Goal: Transaction & Acquisition: Purchase product/service

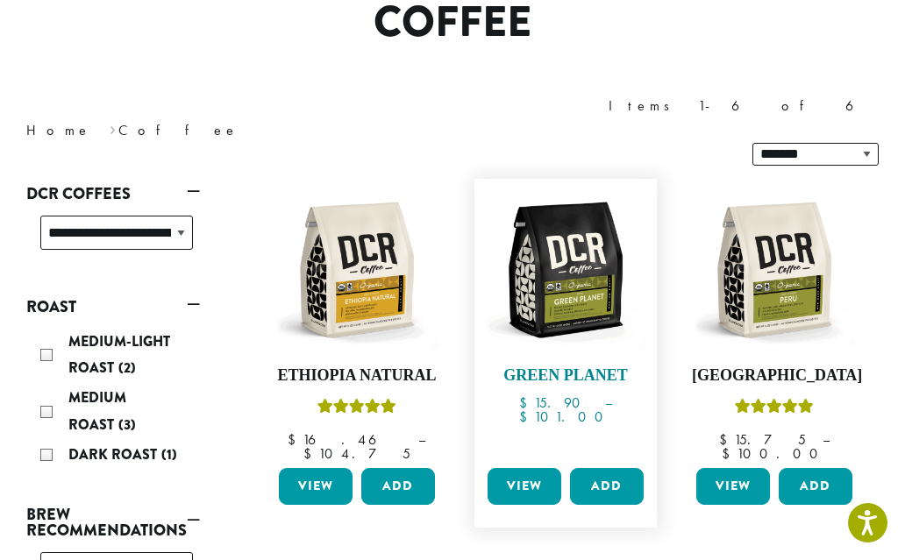
scroll to position [181, 0]
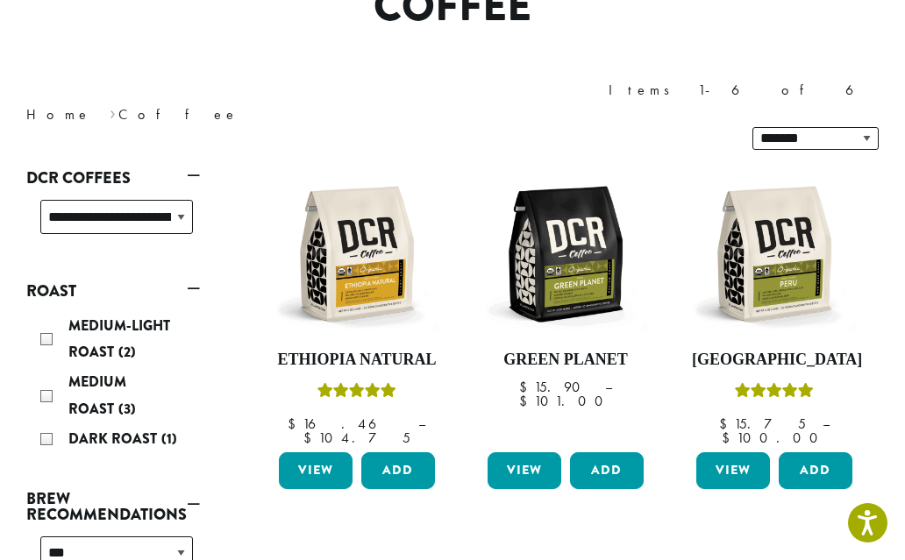
click at [50, 369] on div "Medium Roast (3)" at bounding box center [116, 395] width 153 height 53
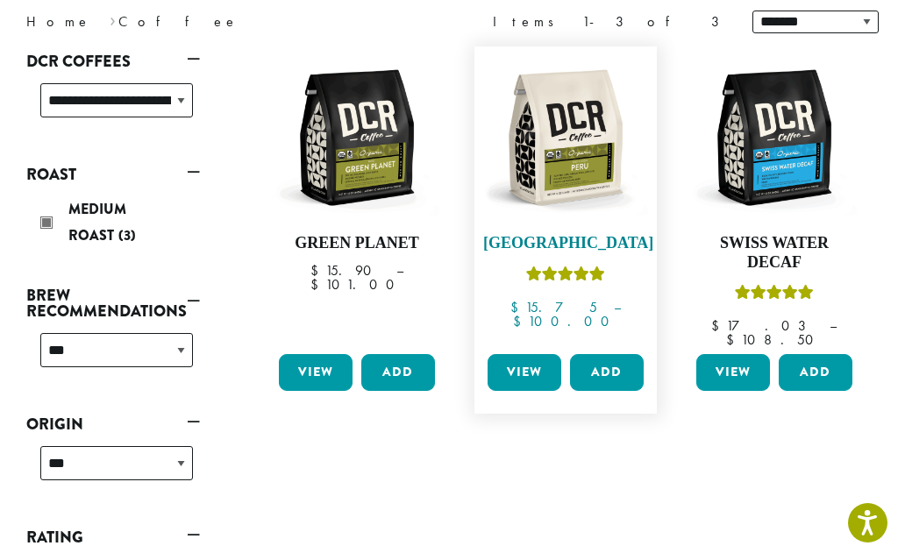
scroll to position [247, 0]
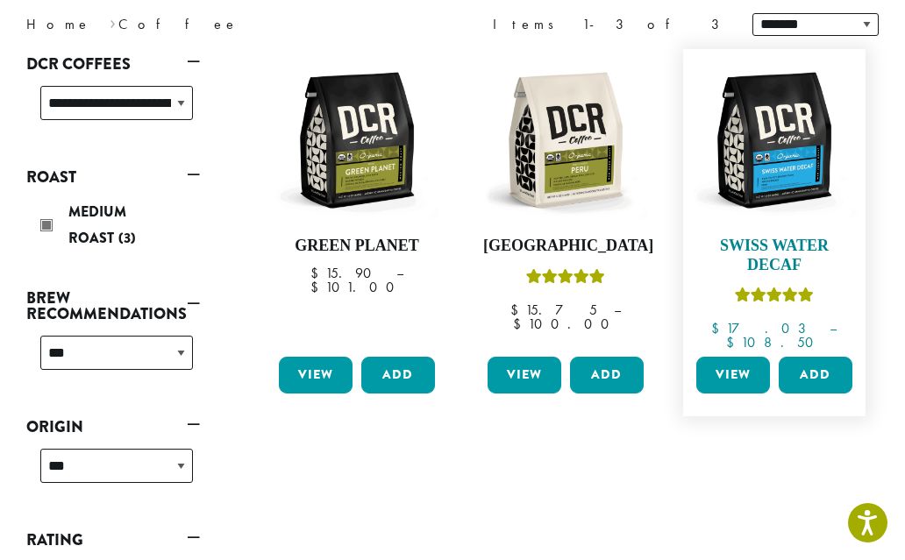
click at [782, 164] on img at bounding box center [774, 140] width 165 height 165
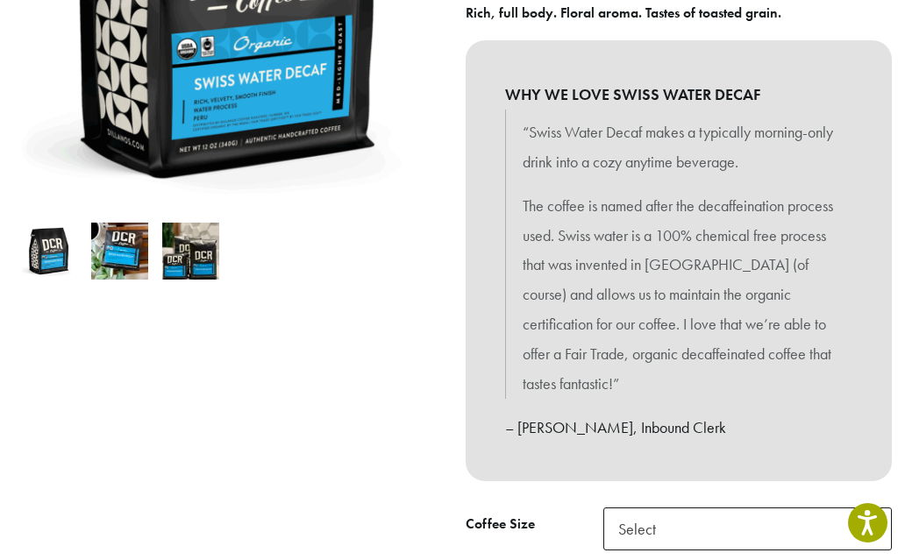
scroll to position [418, 0]
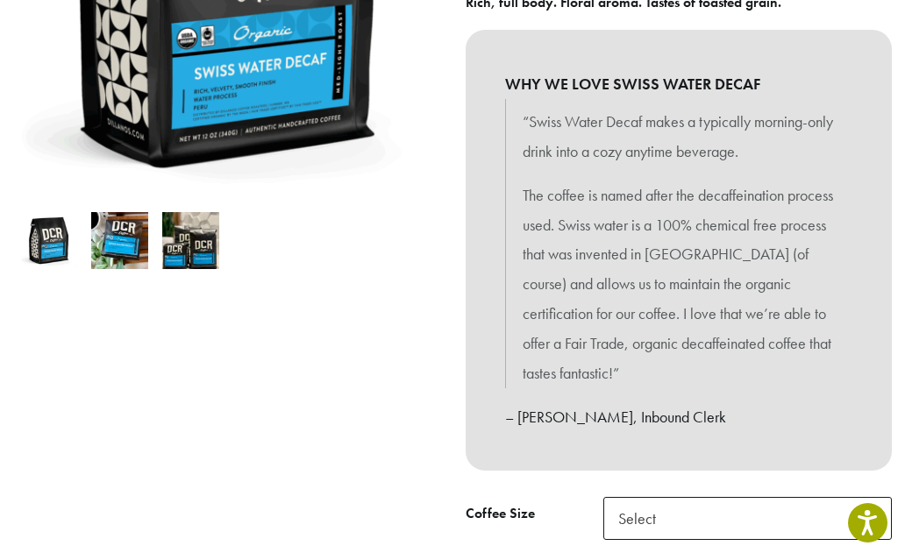
click at [116, 247] on img at bounding box center [119, 240] width 57 height 57
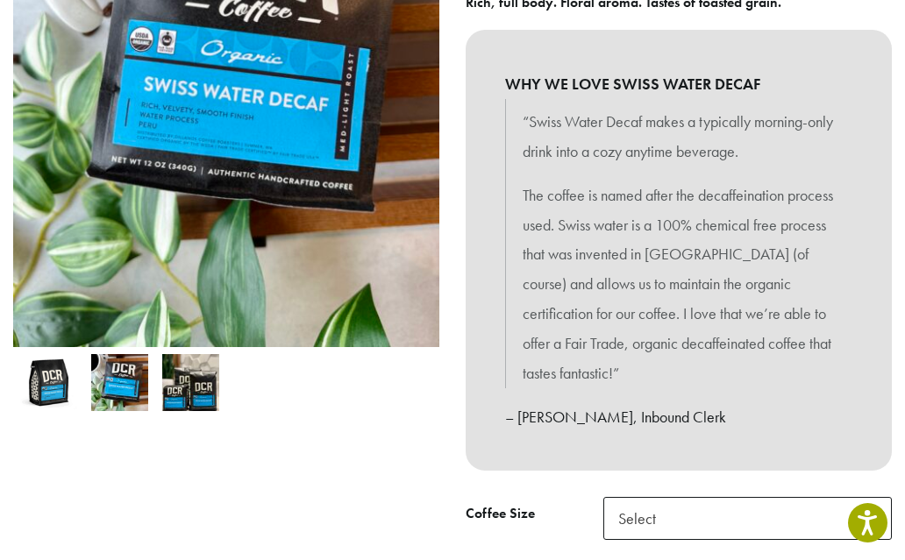
click at [200, 389] on img at bounding box center [190, 382] width 57 height 57
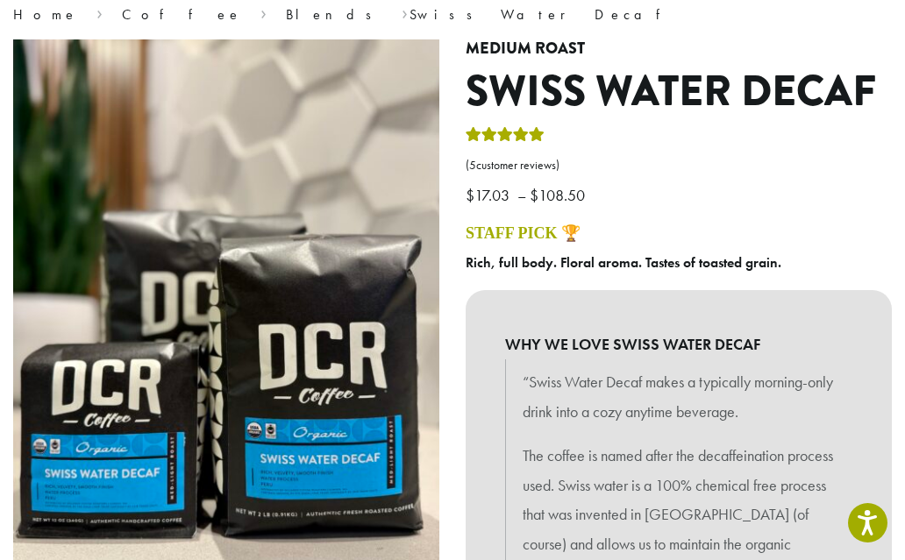
scroll to position [152, 0]
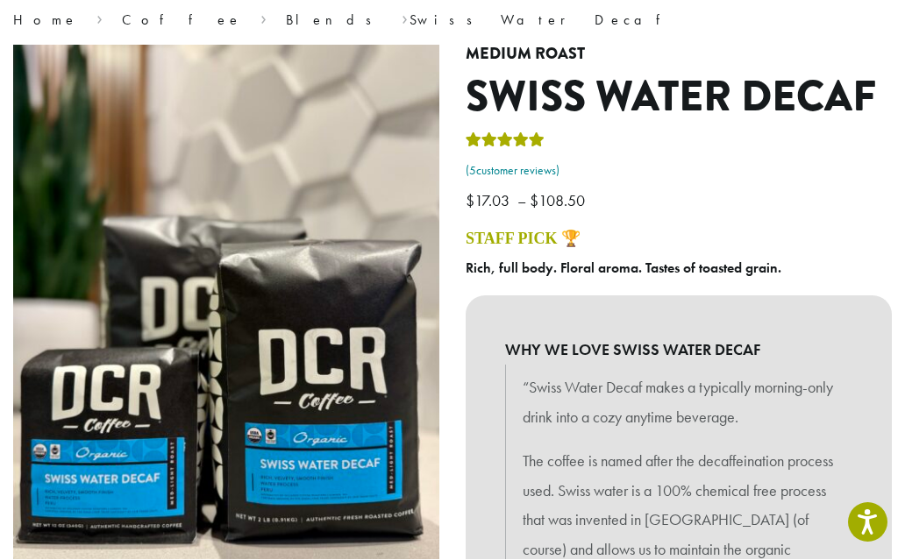
click at [521, 173] on link "( 5 customer reviews)" at bounding box center [679, 172] width 426 height 18
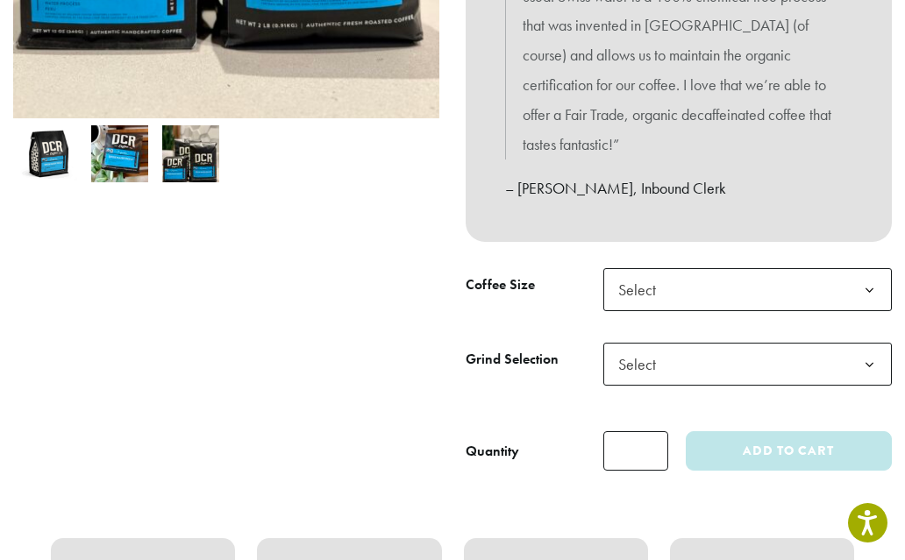
scroll to position [663, 0]
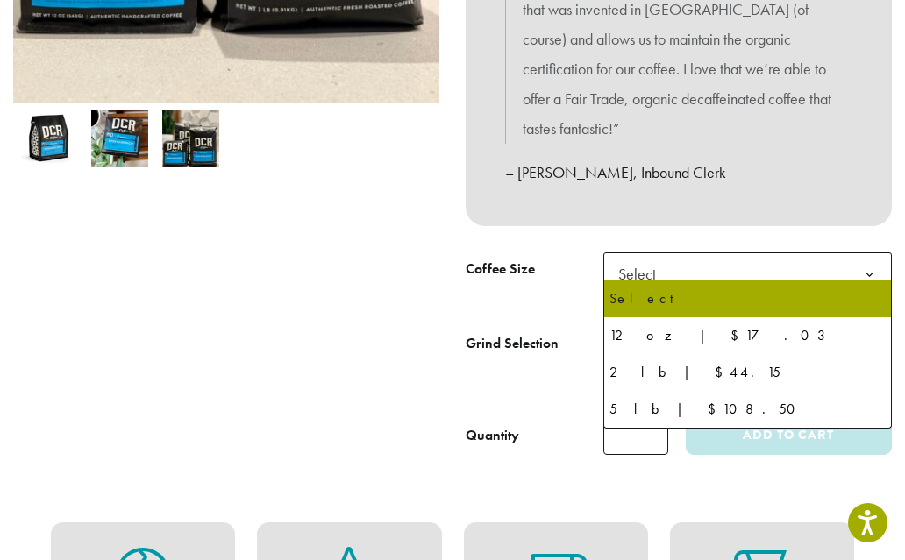
click at [702, 264] on span "Select" at bounding box center [747, 274] width 289 height 43
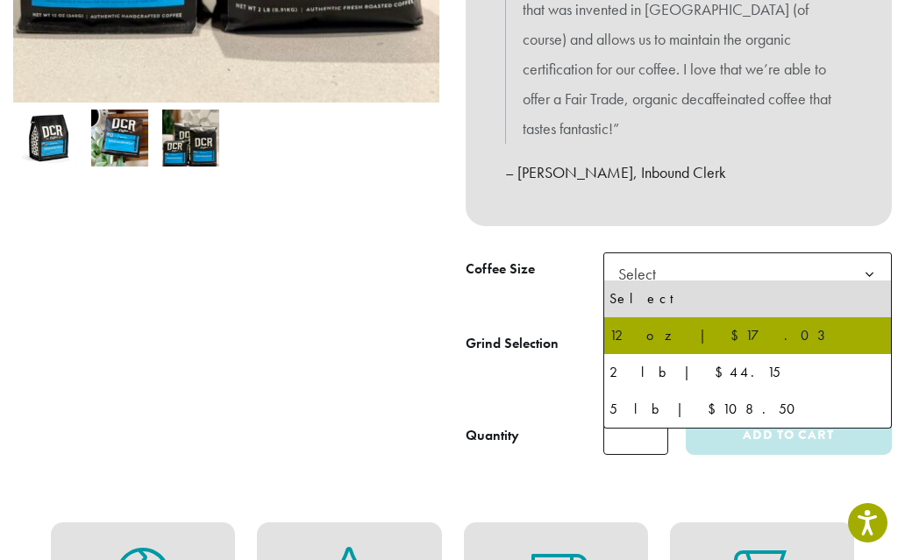
select select "*********"
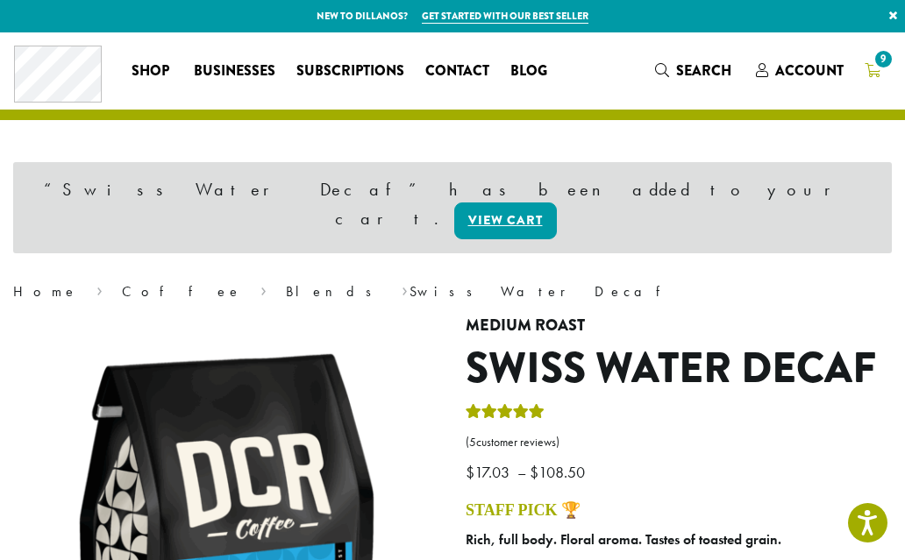
click at [876, 68] on span "9" at bounding box center [884, 59] width 24 height 24
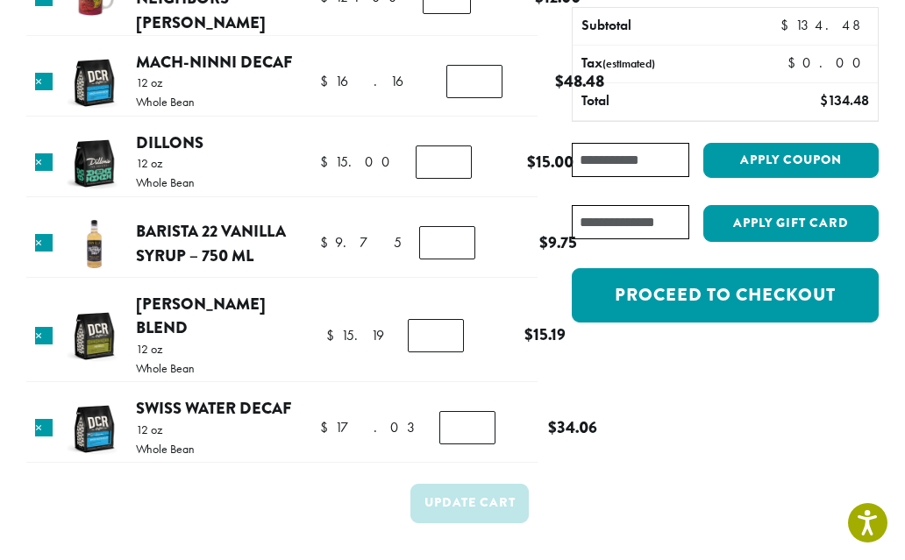
scroll to position [177, 0]
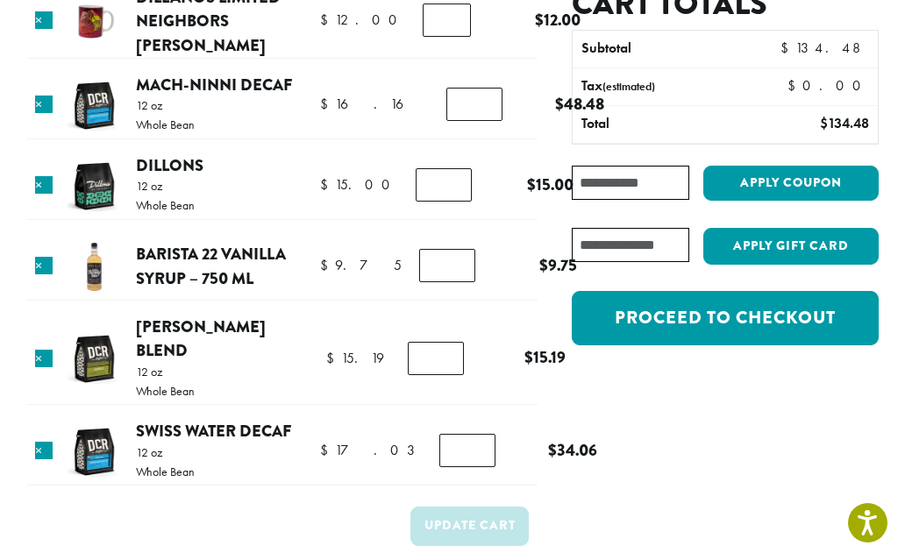
click at [446, 103] on input "*" at bounding box center [474, 104] width 56 height 33
click at [446, 101] on input "*" at bounding box center [474, 104] width 56 height 33
type input "*"
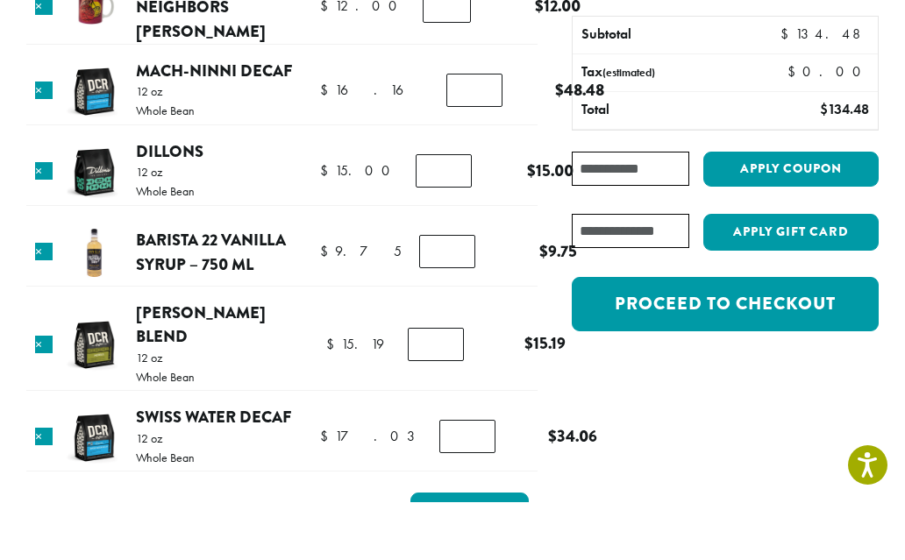
scroll to position [134, 0]
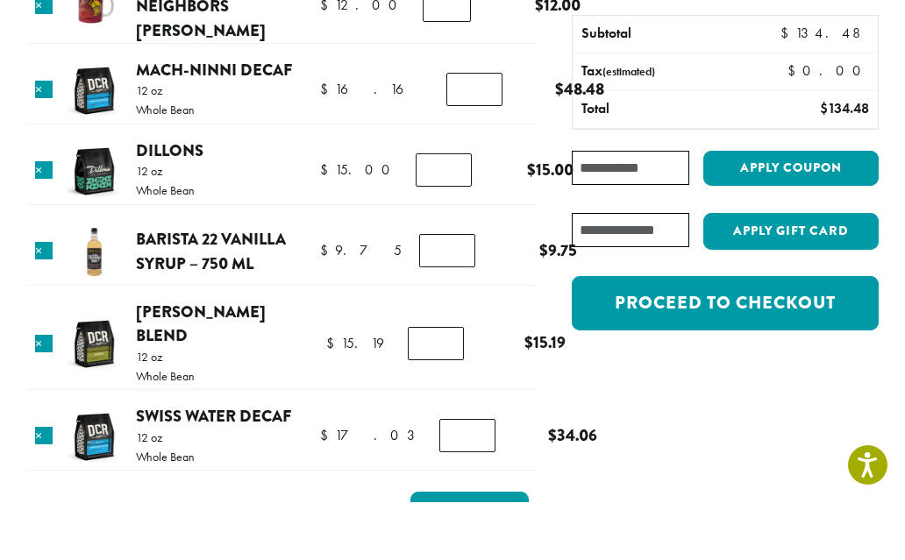
click at [442, 477] on input "*" at bounding box center [467, 493] width 56 height 33
type input "*"
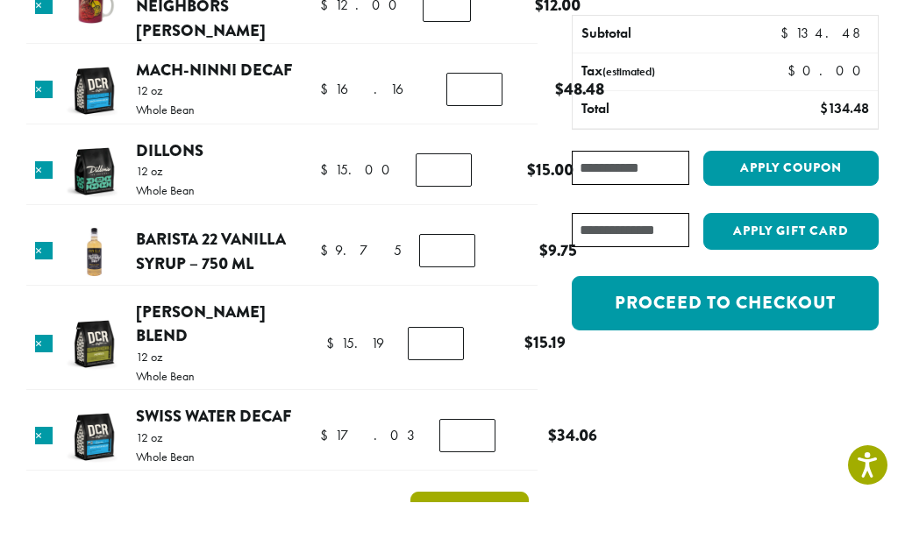
click at [467, 550] on button "Update cart" at bounding box center [469, 569] width 118 height 39
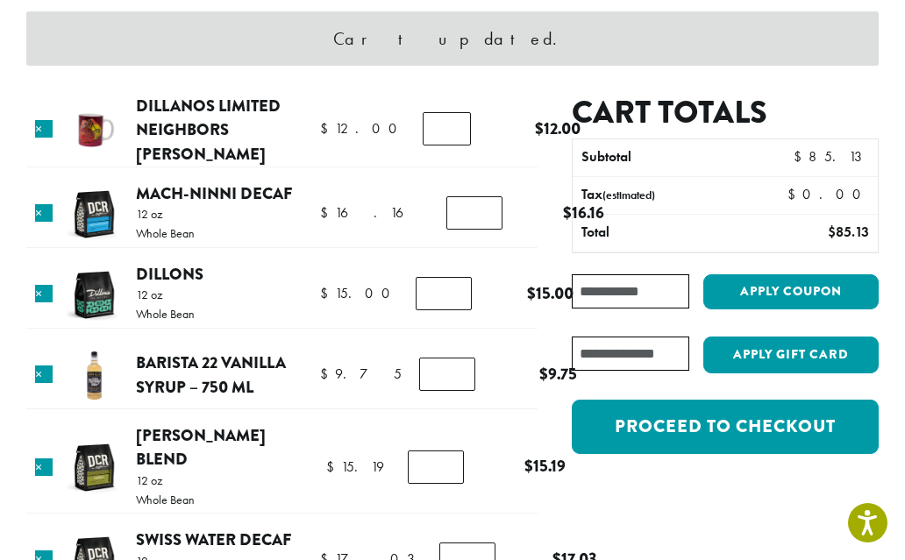
scroll to position [166, 0]
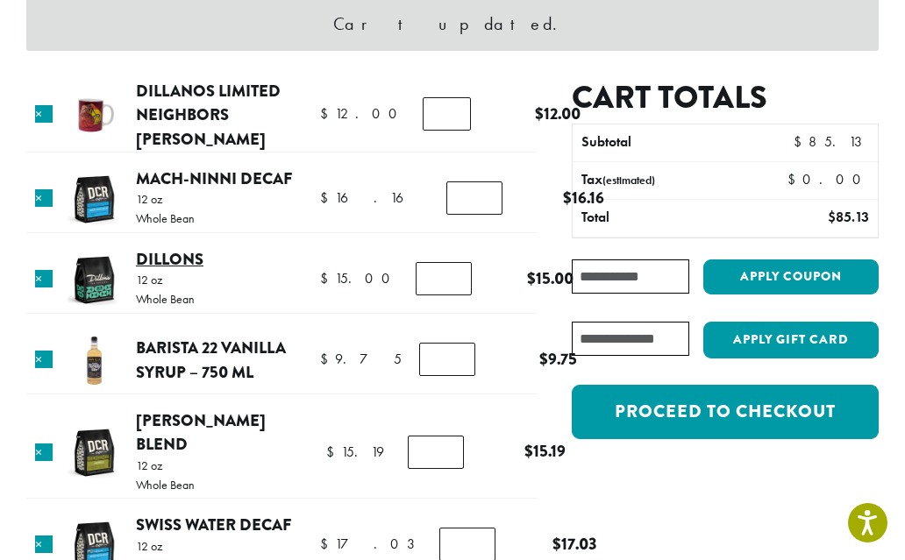
click at [170, 258] on link "Dillons" at bounding box center [170, 259] width 68 height 24
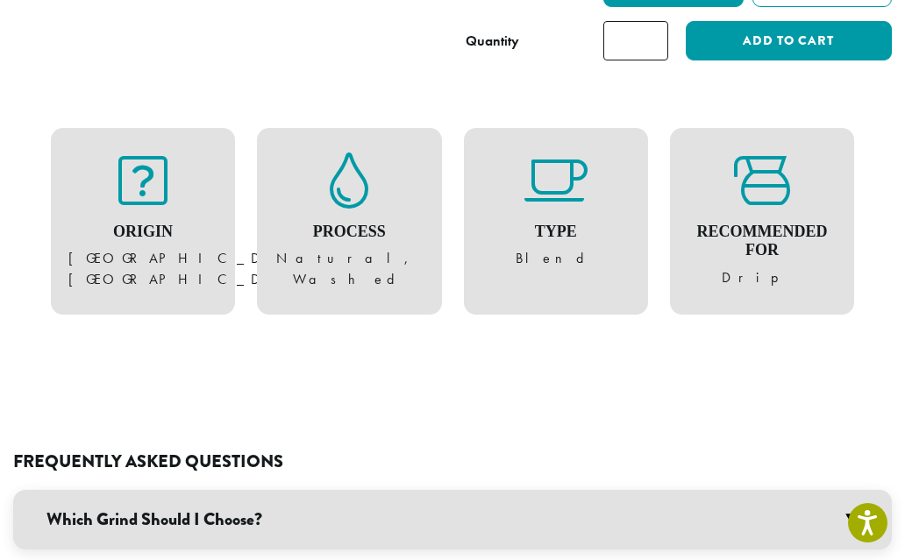
scroll to position [1285, 0]
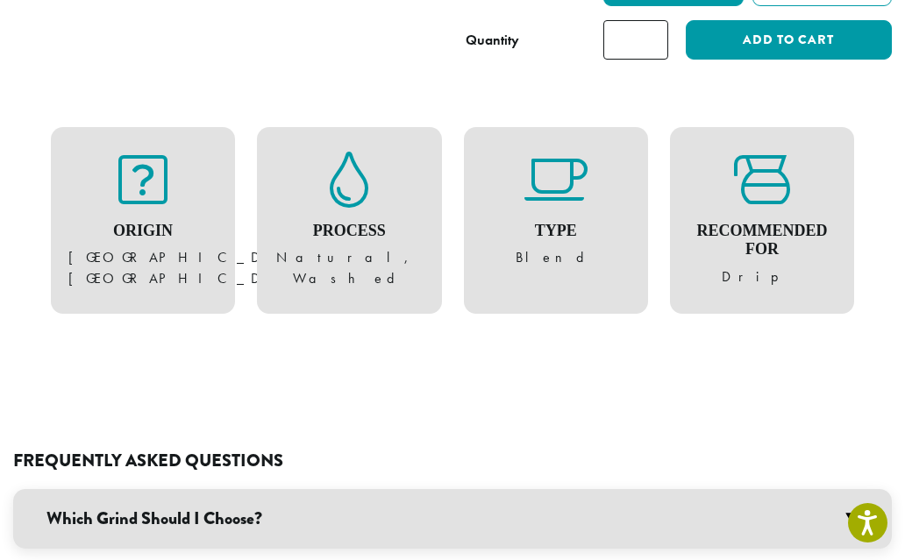
click at [754, 489] on h3 "Which Grind Should I Choose?" at bounding box center [452, 519] width 879 height 60
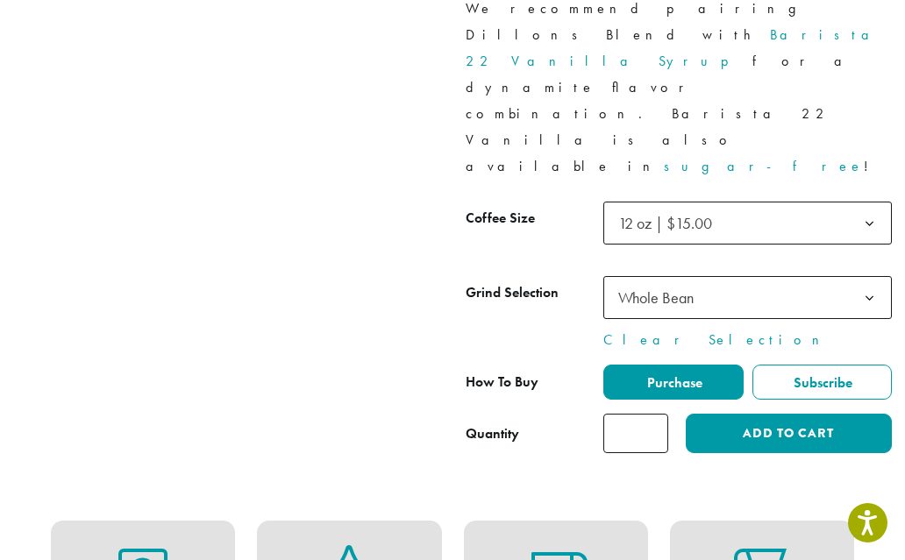
scroll to position [0, 0]
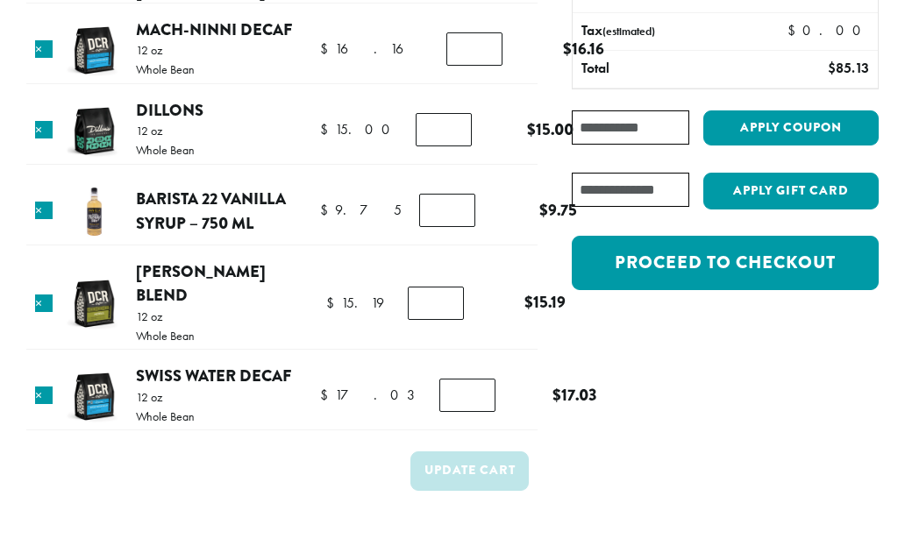
scroll to position [232, 0]
click at [197, 270] on link "[PERSON_NAME] Blend" at bounding box center [201, 284] width 130 height 48
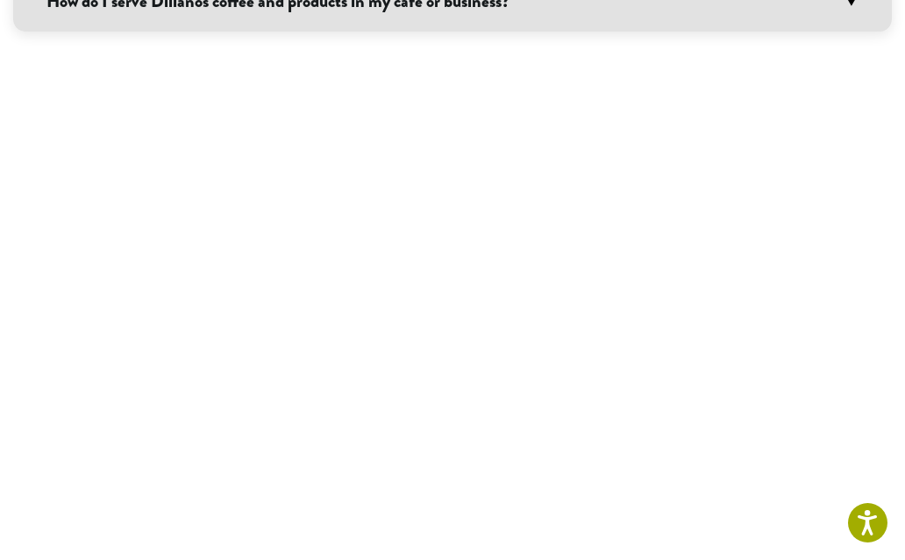
scroll to position [1723, 0]
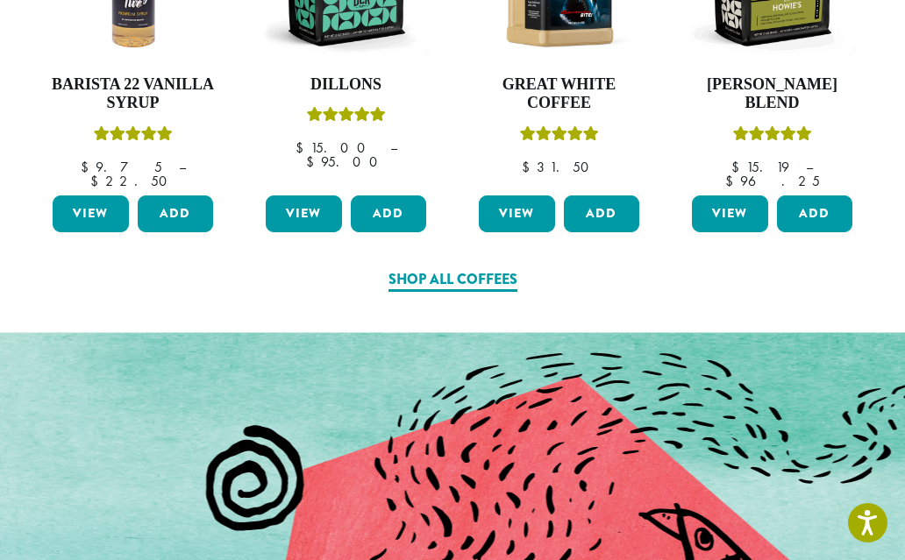
scroll to position [936, 0]
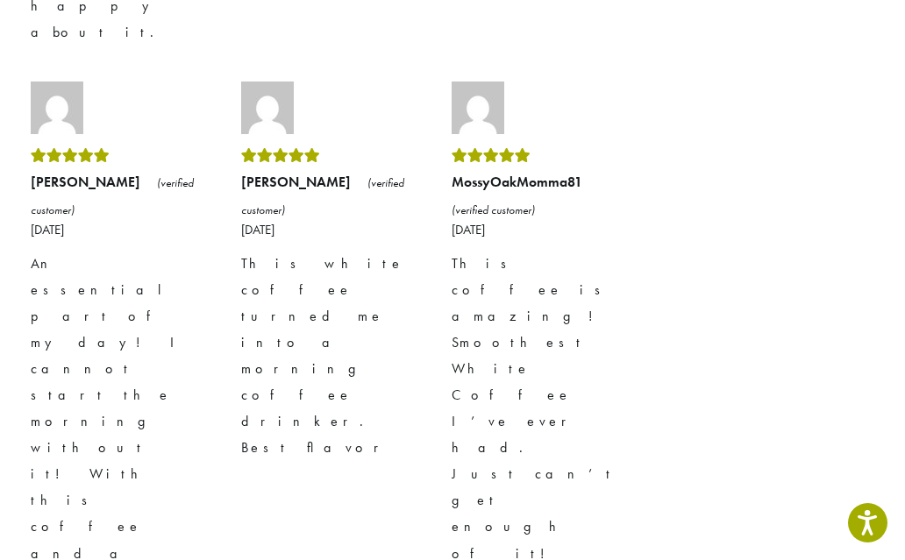
scroll to position [1786, 0]
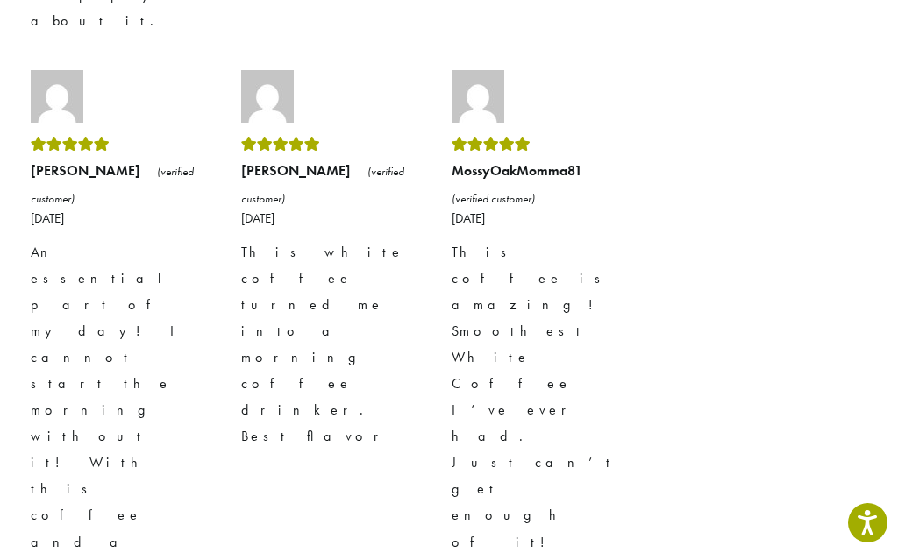
drag, startPoint x: 242, startPoint y: 299, endPoint x: 388, endPoint y: 474, distance: 227.3
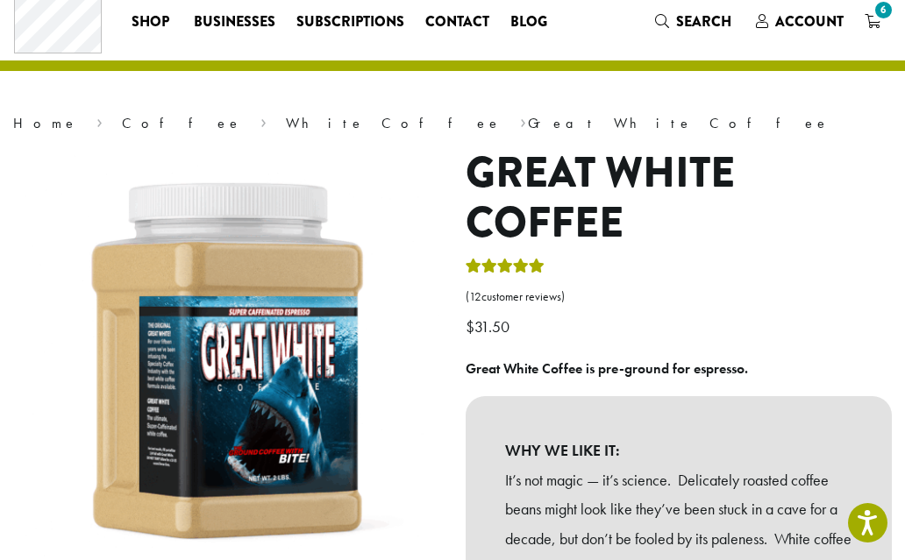
scroll to position [0, 0]
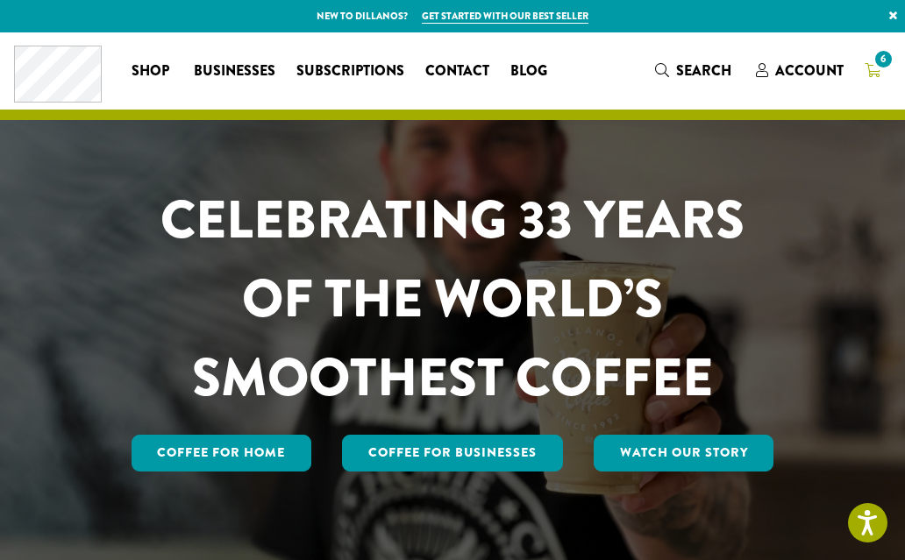
click at [874, 65] on span "6" at bounding box center [884, 59] width 24 height 24
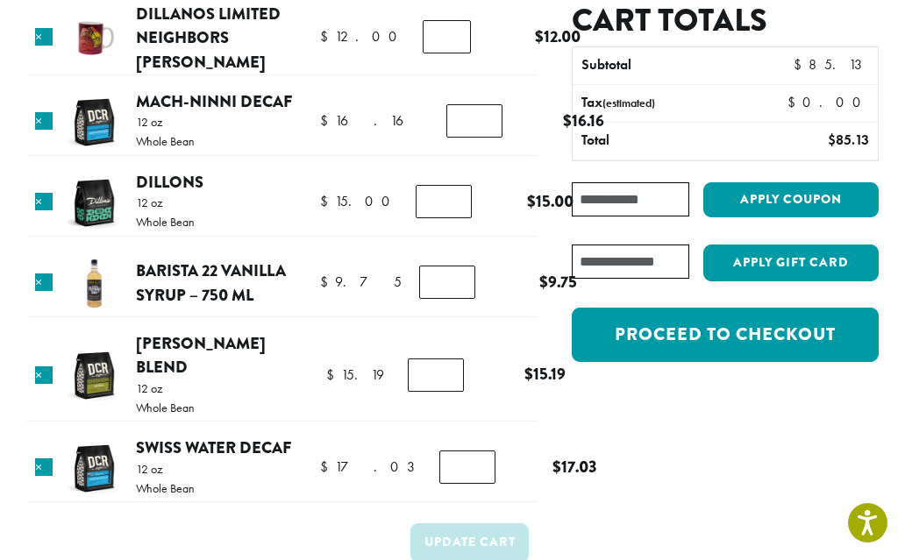
scroll to position [164, 0]
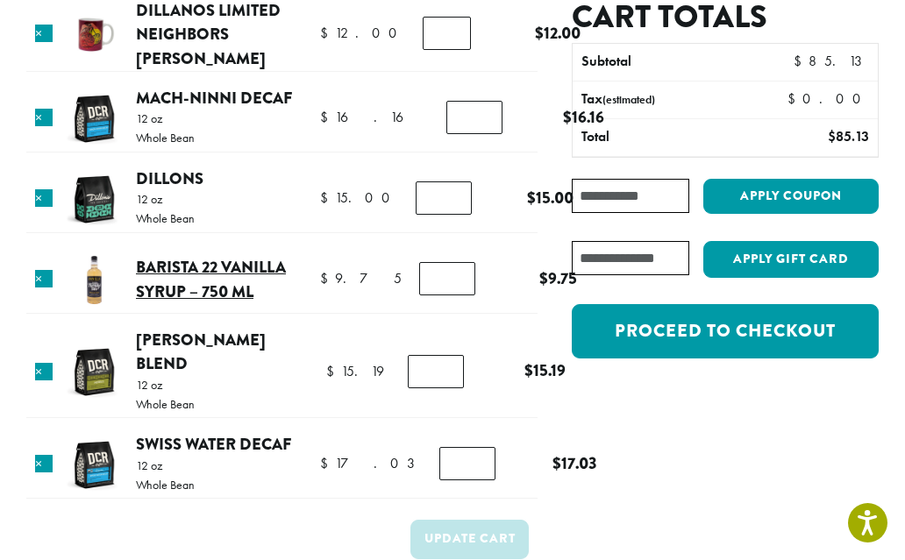
click at [186, 280] on link "Barista 22 Vanilla Syrup – 750 ml" at bounding box center [211, 279] width 150 height 48
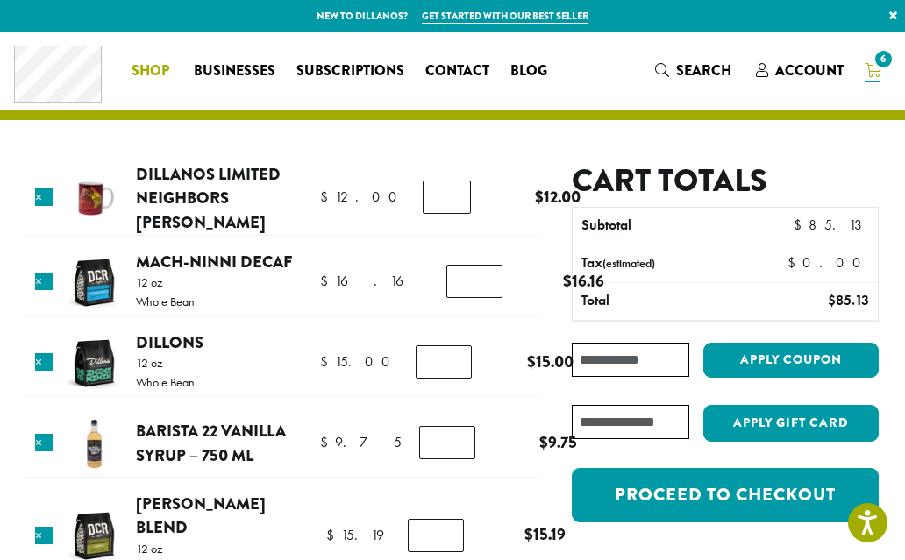
click at [159, 68] on span "Shop" at bounding box center [151, 72] width 38 height 22
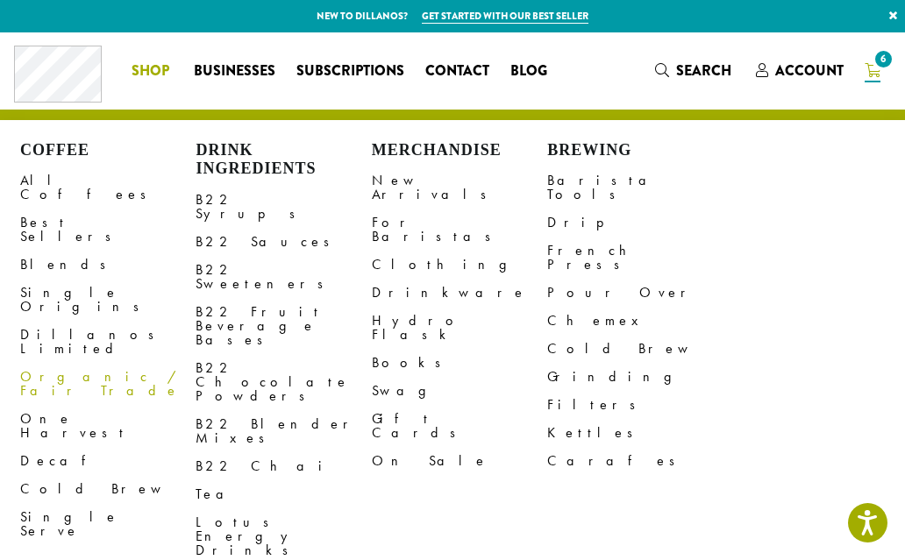
click at [44, 363] on link "Organic / Fair Trade" at bounding box center [107, 384] width 175 height 42
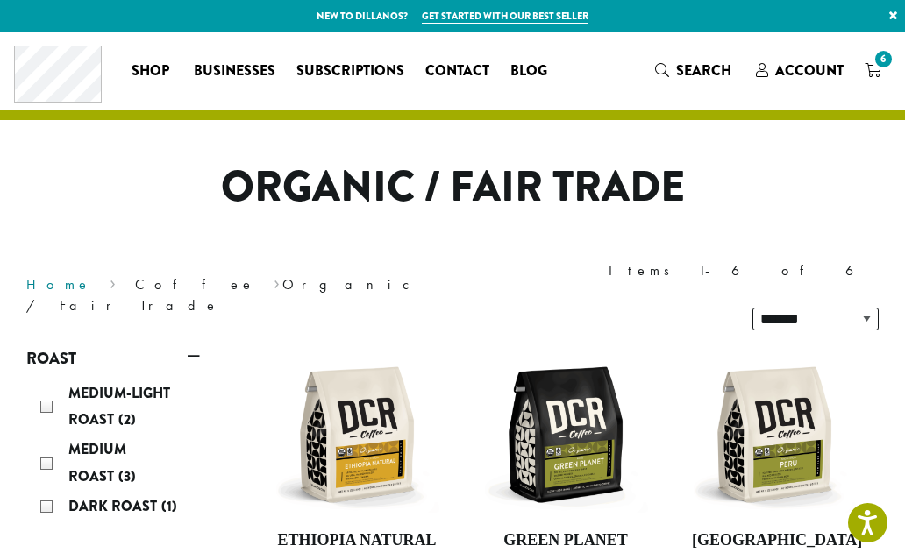
click at [33, 275] on link "Home" at bounding box center [58, 284] width 65 height 18
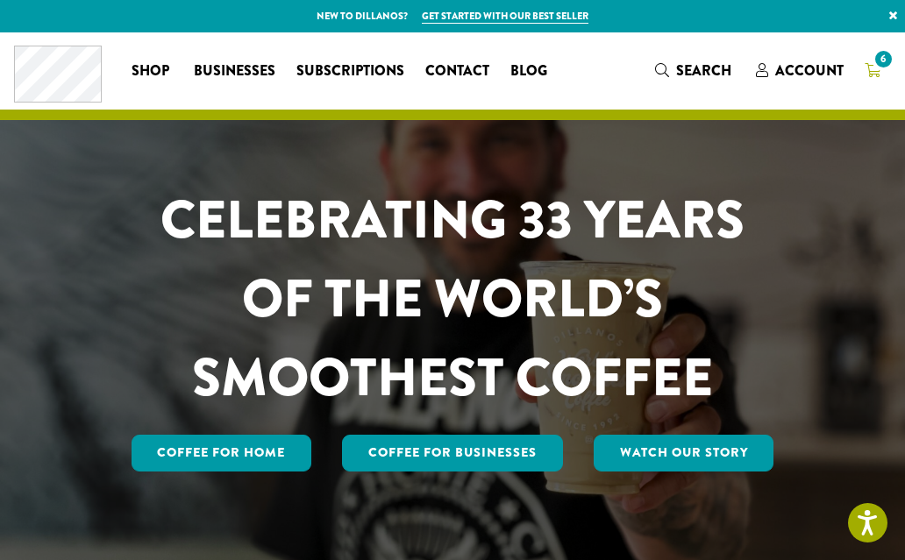
click at [881, 66] on span "6" at bounding box center [884, 59] width 24 height 24
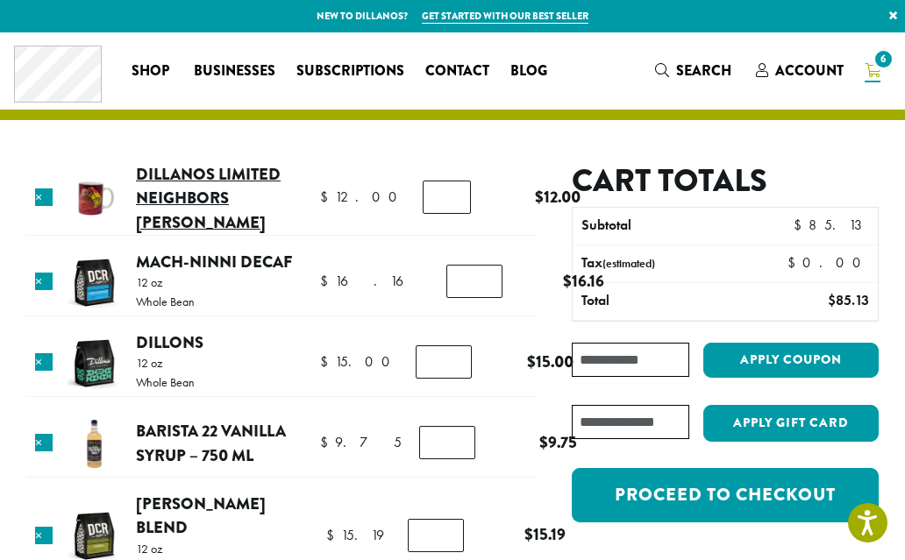
click at [196, 199] on link "Dillanos Limited Neighbors [PERSON_NAME]" at bounding box center [208, 198] width 145 height 72
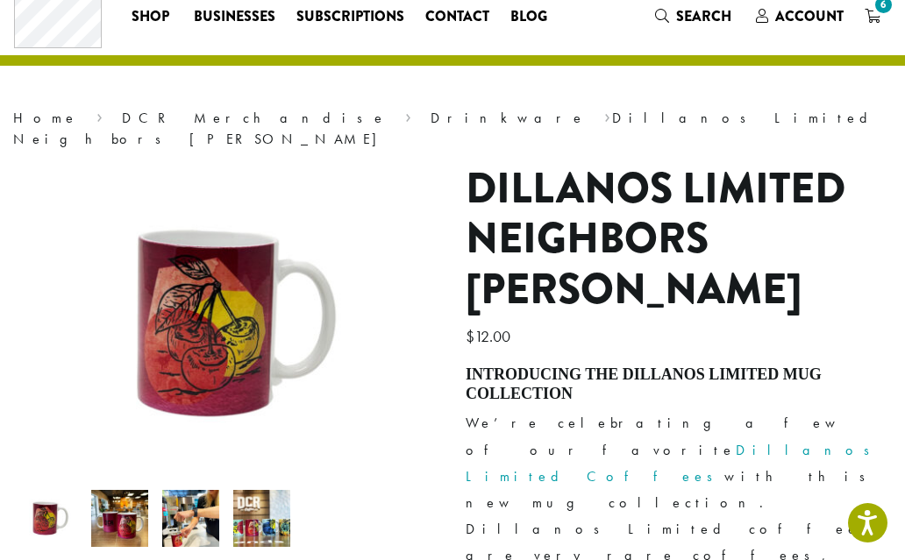
scroll to position [76, 0]
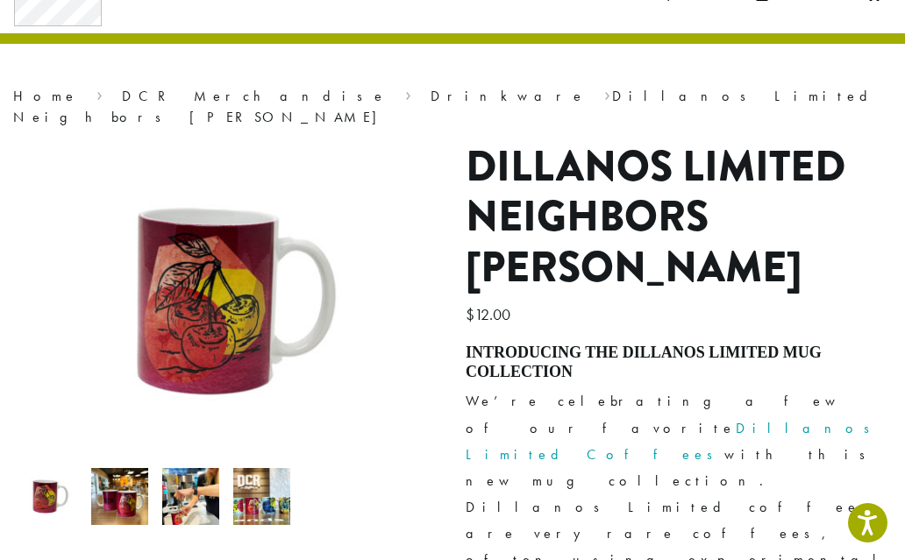
click at [124, 475] on img at bounding box center [119, 496] width 57 height 57
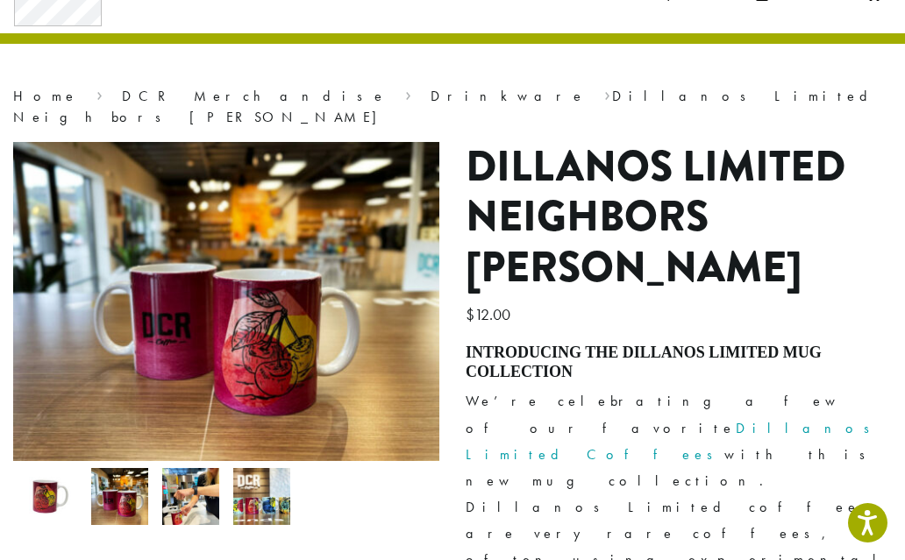
click at [202, 485] on img at bounding box center [190, 496] width 57 height 57
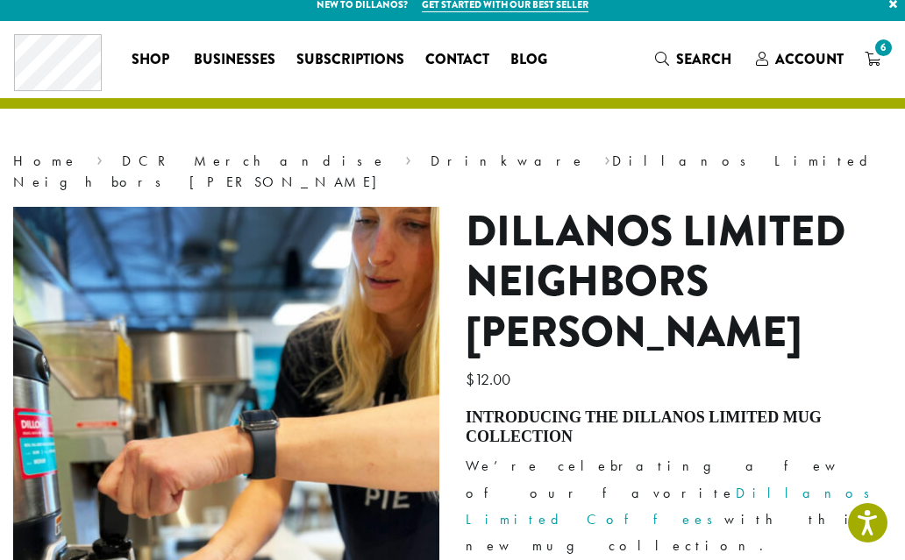
scroll to position [0, 0]
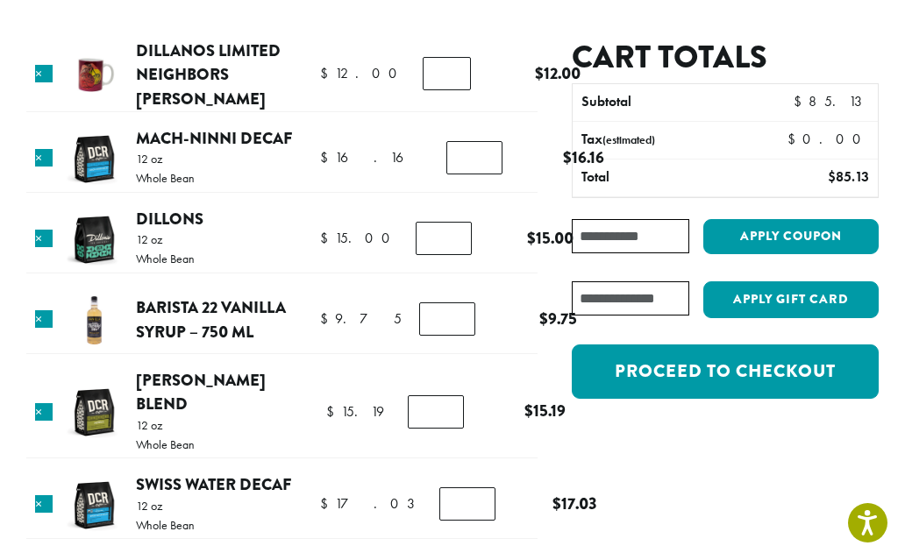
scroll to position [125, 0]
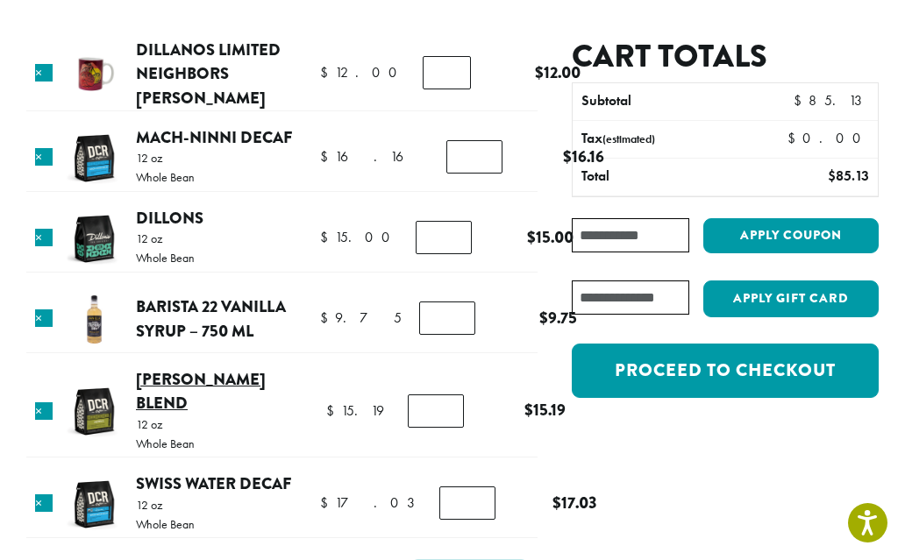
click at [189, 378] on link "[PERSON_NAME] Blend" at bounding box center [201, 392] width 130 height 48
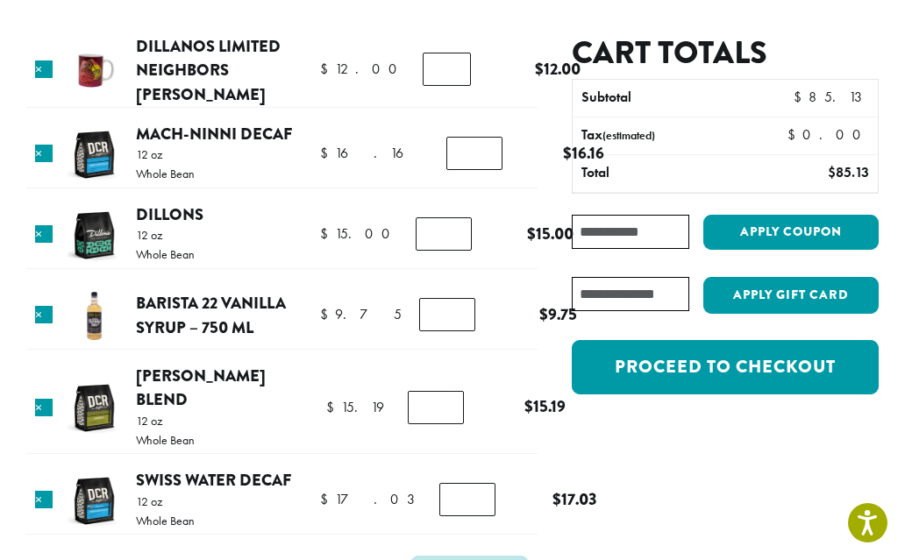
scroll to position [129, 0]
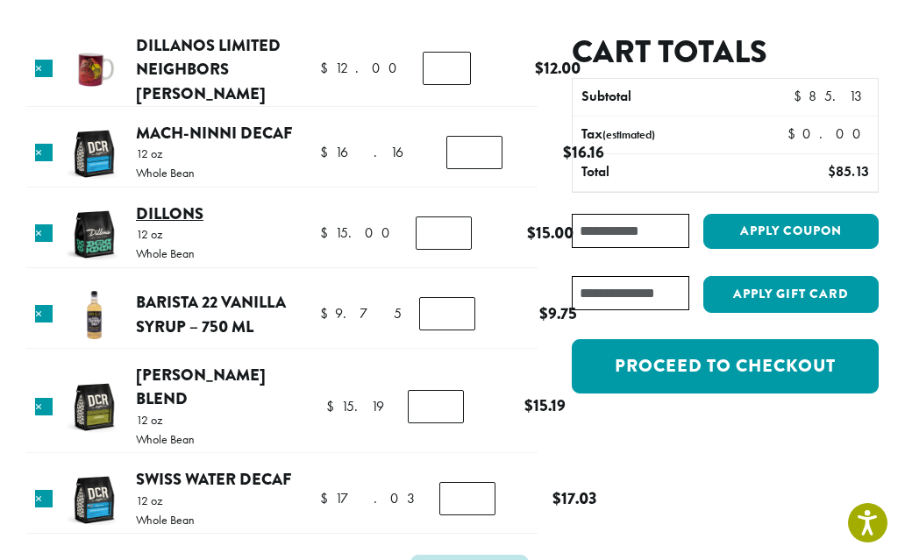
click at [173, 211] on link "Dillons" at bounding box center [170, 214] width 68 height 24
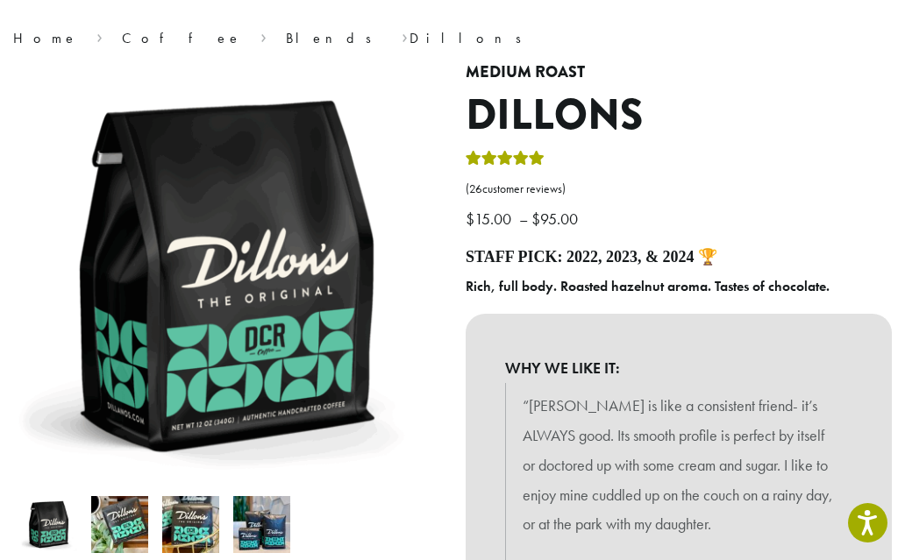
scroll to position [175, 0]
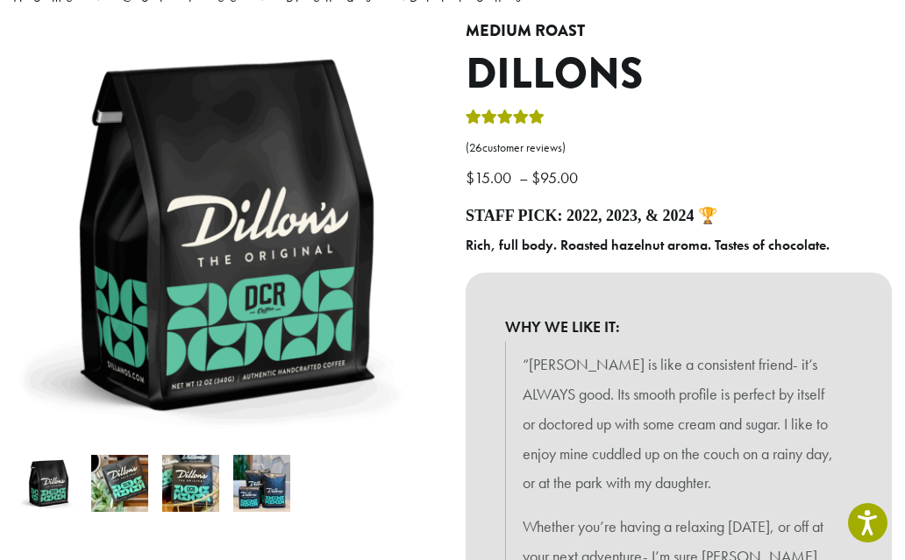
click at [111, 496] on img at bounding box center [119, 483] width 57 height 57
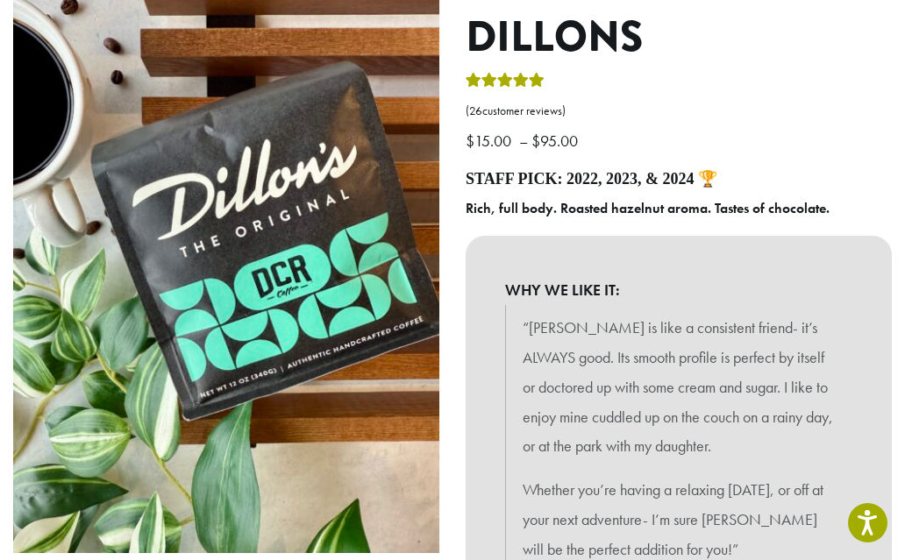
scroll to position [203, 0]
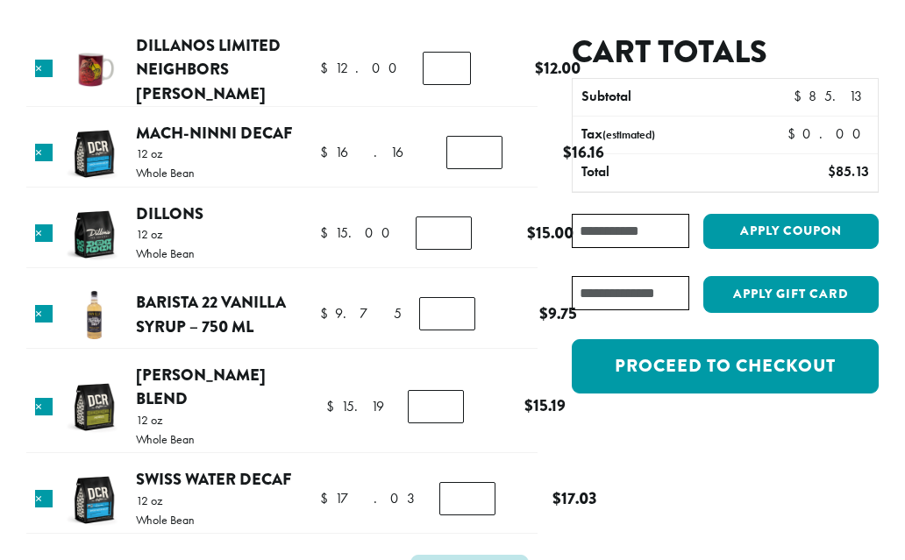
scroll to position [129, 0]
click at [44, 232] on link "×" at bounding box center [44, 234] width 18 height 18
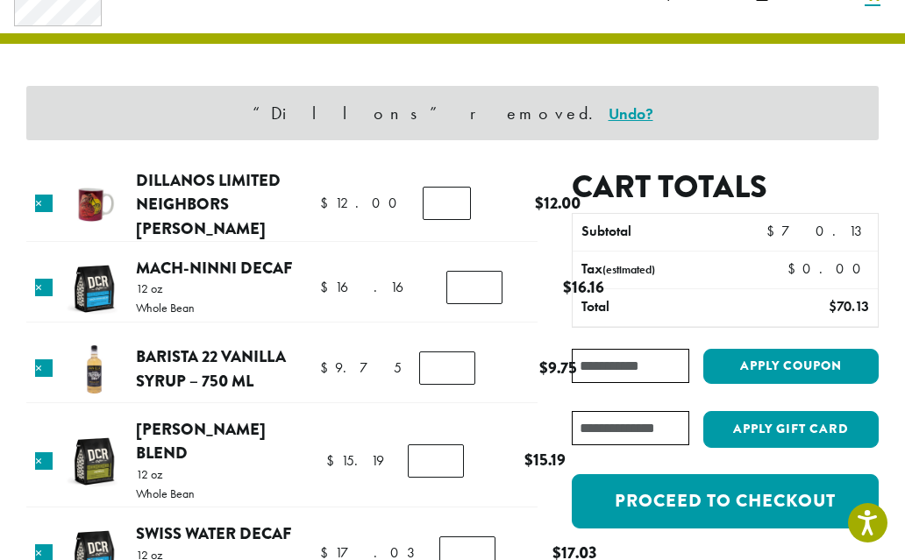
scroll to position [74, 0]
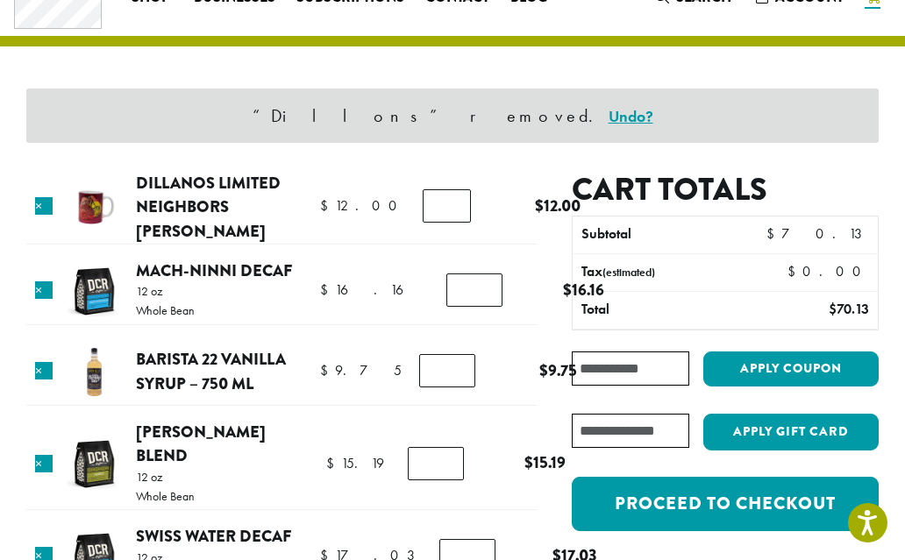
click at [636, 366] on input "Coupon:" at bounding box center [631, 369] width 118 height 34
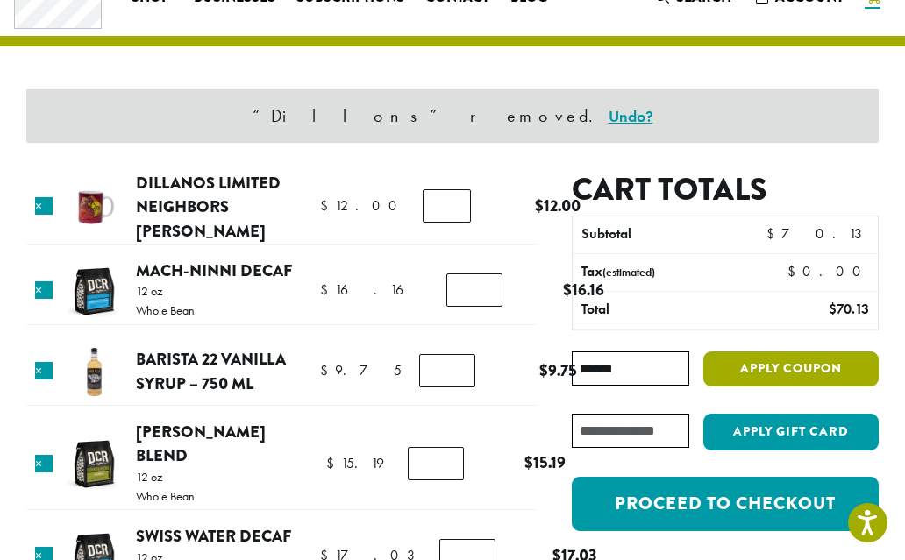
type input "******"
click at [785, 367] on button "Apply coupon" at bounding box center [790, 370] width 175 height 36
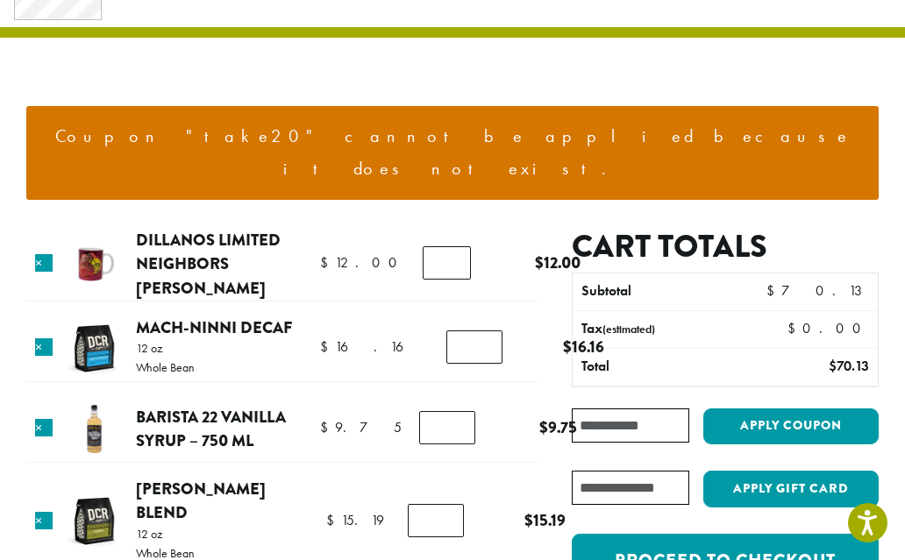
click at [583, 409] on input "Coupon:" at bounding box center [631, 426] width 118 height 34
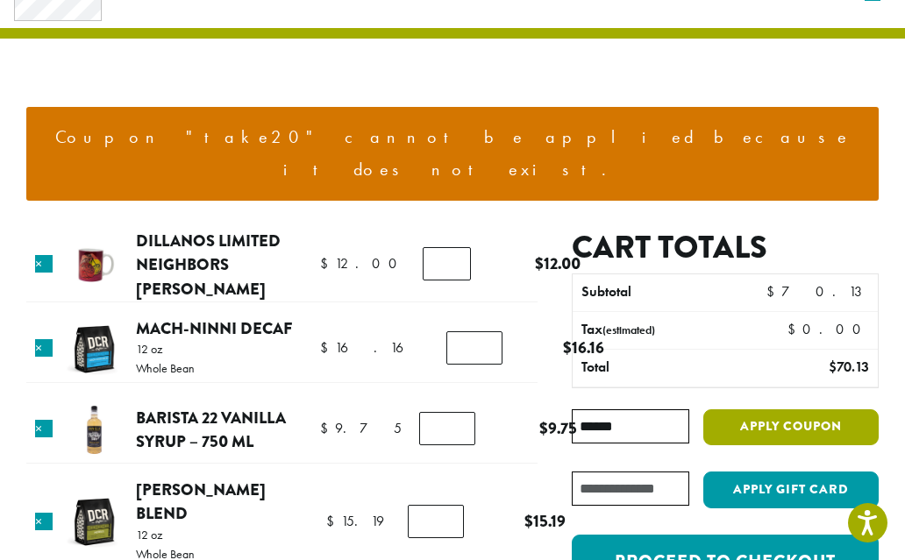
type input "******"
click at [779, 410] on button "Apply coupon" at bounding box center [790, 428] width 175 height 36
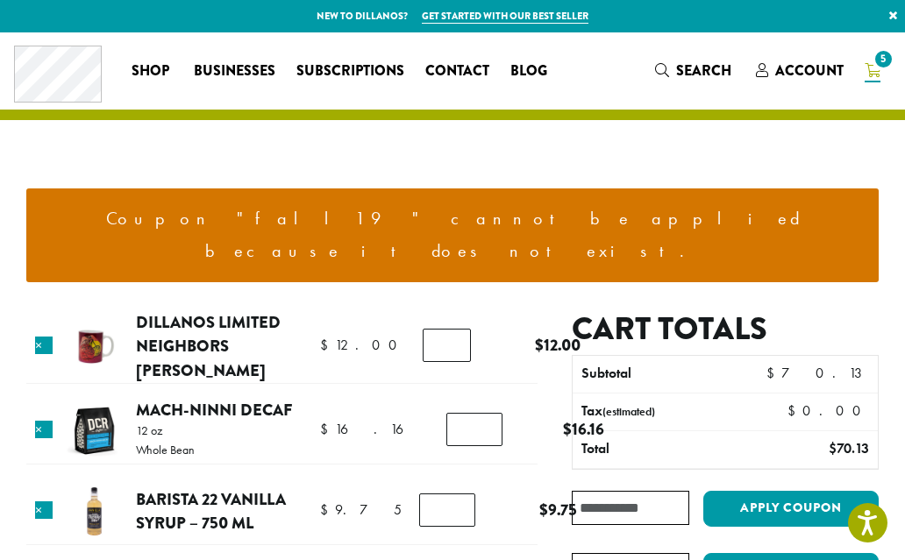
click at [642, 478] on div "Cart totals Subtotal $ 70.13 Tax (estimated) $ 0.00 Total $ 70.13 Coupon: Apply…" at bounding box center [708, 569] width 341 height 519
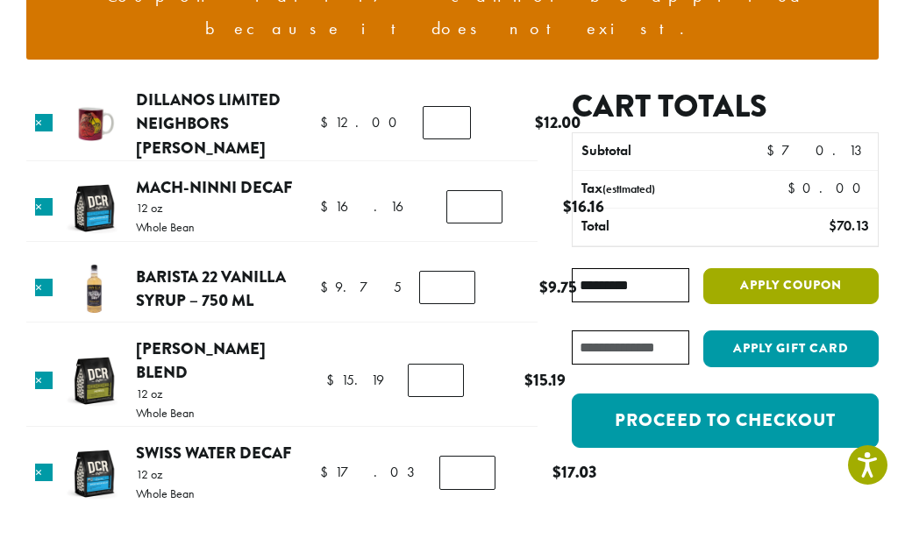
type input "*********"
click at [811, 326] on button "Apply coupon" at bounding box center [790, 344] width 175 height 36
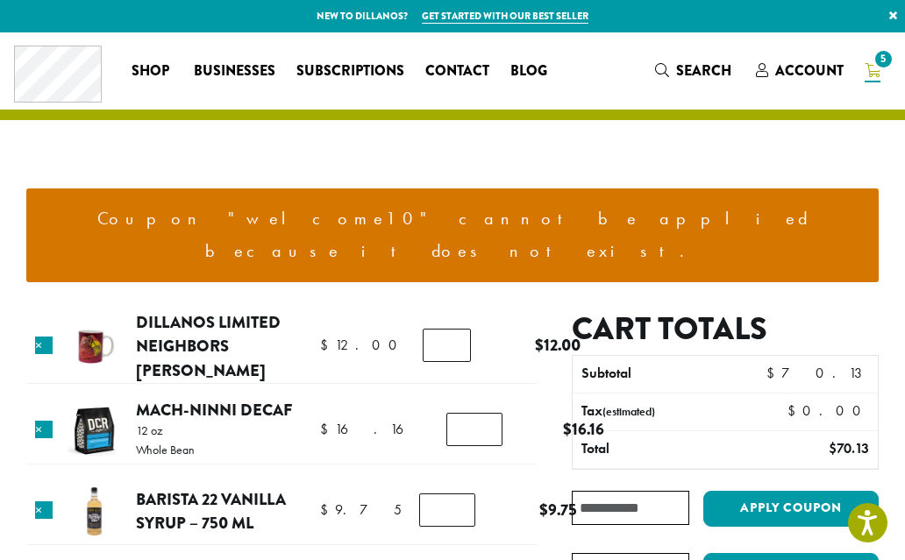
drag, startPoint x: 666, startPoint y: 477, endPoint x: 666, endPoint y: 700, distance: 222.8
click at [666, 477] on div "Cart totals Subtotal $ 70.13 Tax (estimated) $ 0.00 Total $ 70.13 Coupon: Apply…" at bounding box center [708, 569] width 341 height 519
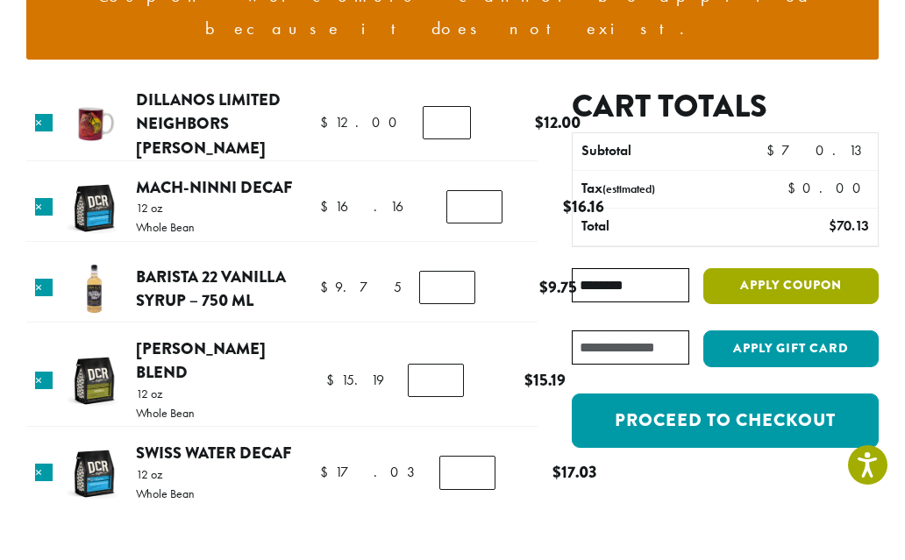
type input "********"
click at [802, 326] on button "Apply coupon" at bounding box center [790, 344] width 175 height 36
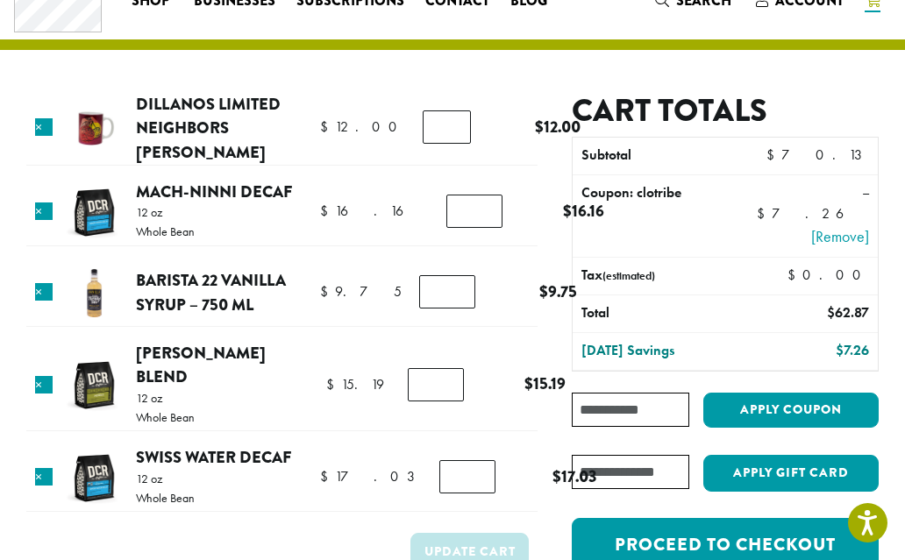
scroll to position [81, 0]
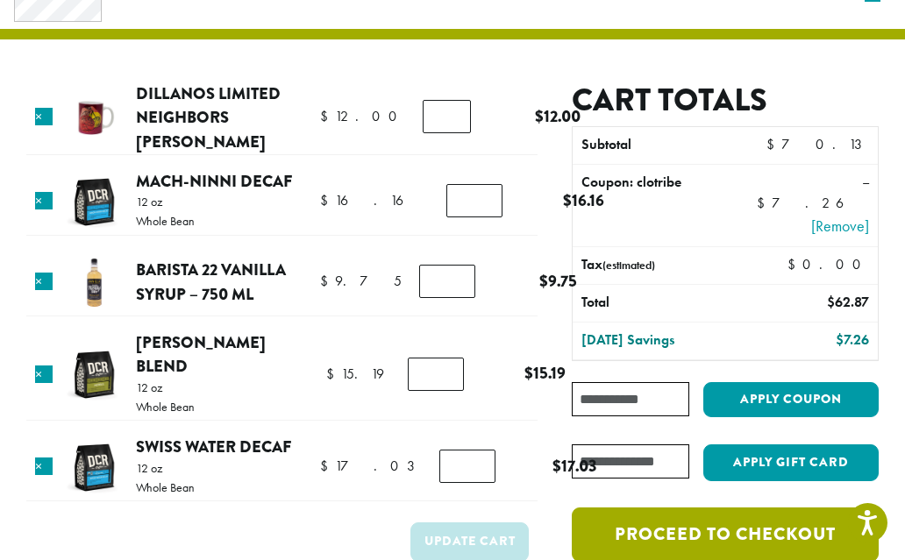
click at [763, 522] on link "Proceed to checkout" at bounding box center [725, 535] width 307 height 54
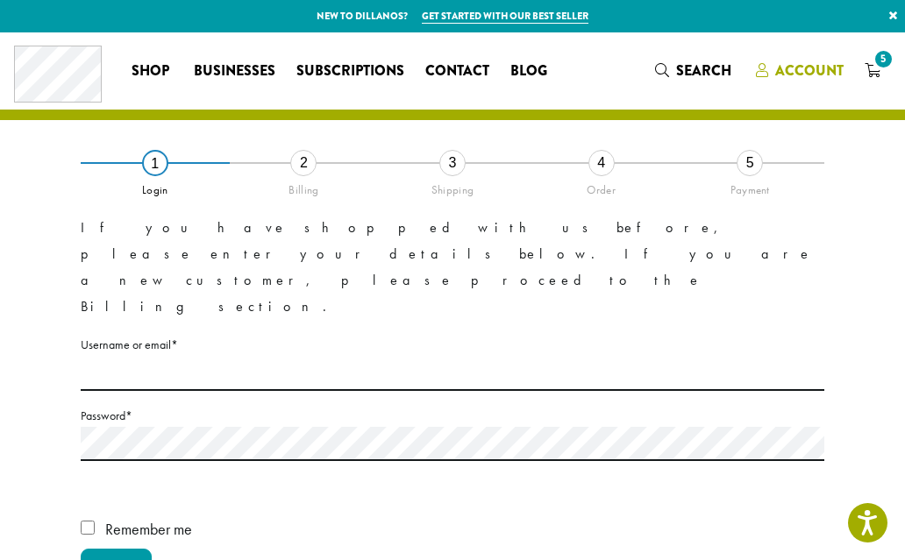
click at [818, 69] on span "Account" at bounding box center [809, 71] width 68 height 20
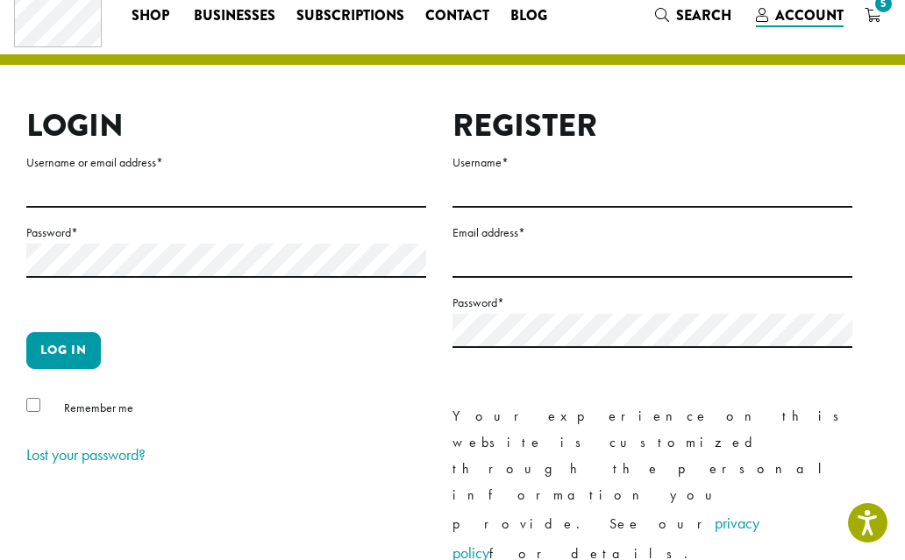
scroll to position [56, 0]
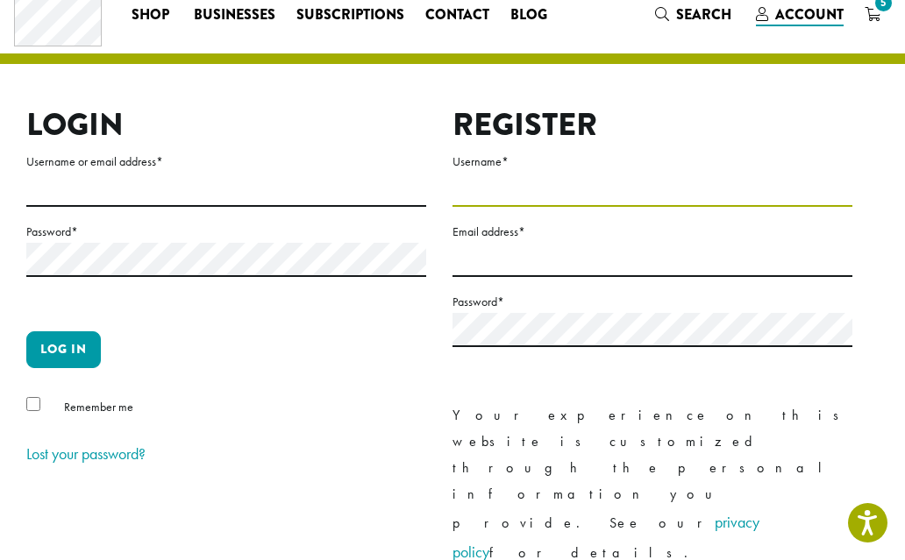
click at [511, 200] on input "Username *" at bounding box center [653, 190] width 400 height 34
type input "*********"
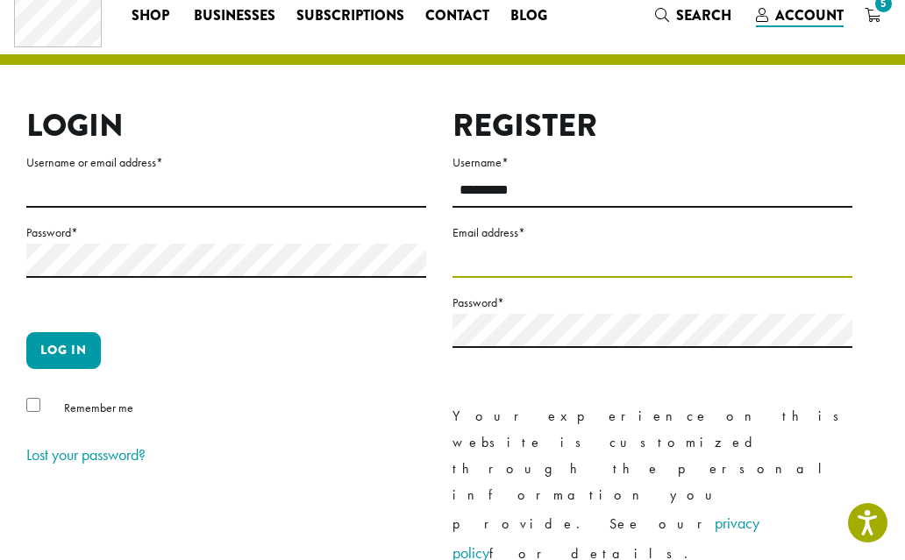
click at [510, 253] on input "Email address *" at bounding box center [653, 261] width 400 height 34
type input "**********"
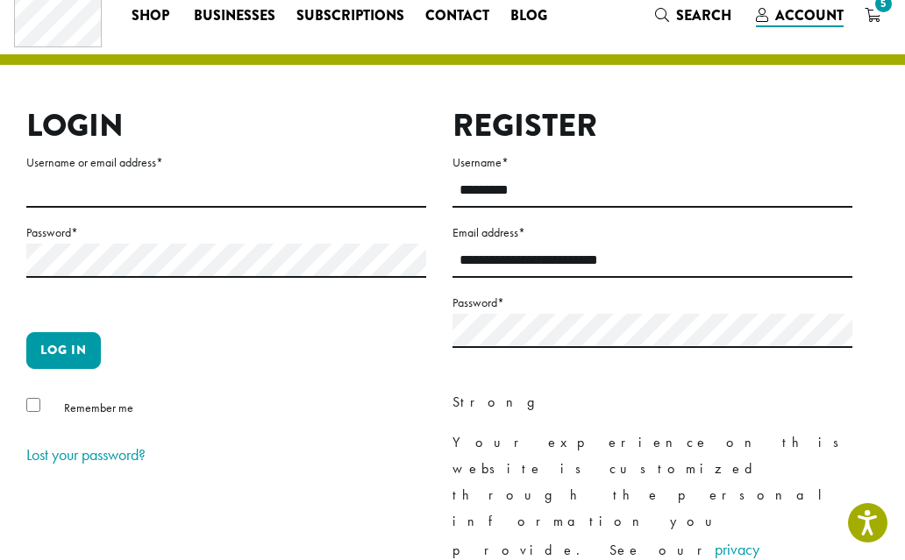
scroll to position [56, 0]
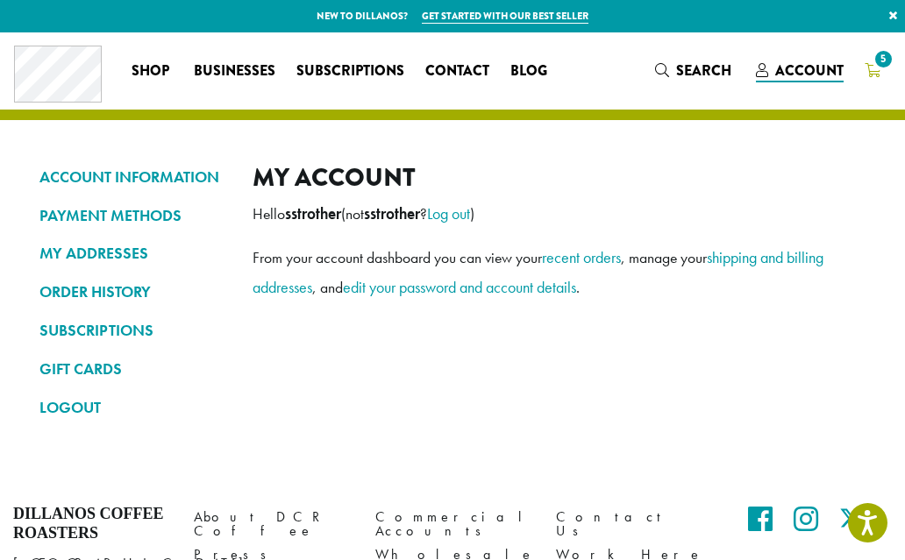
click at [876, 62] on span "5" at bounding box center [884, 59] width 24 height 24
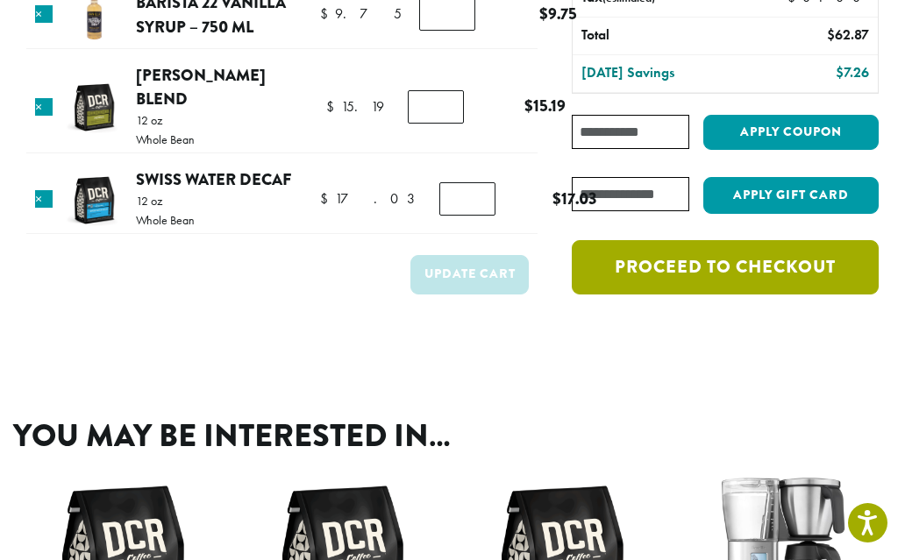
scroll to position [342, 0]
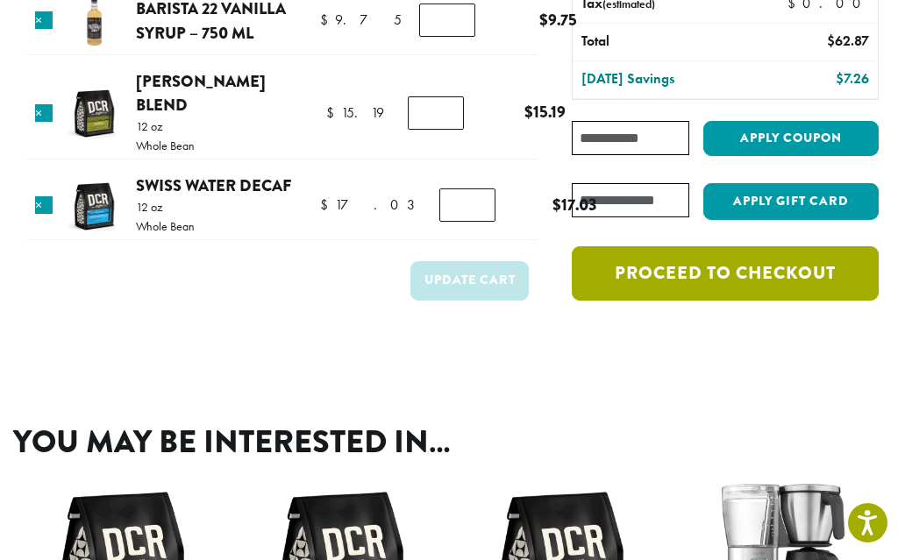
click at [729, 248] on link "Proceed to checkout" at bounding box center [725, 273] width 307 height 54
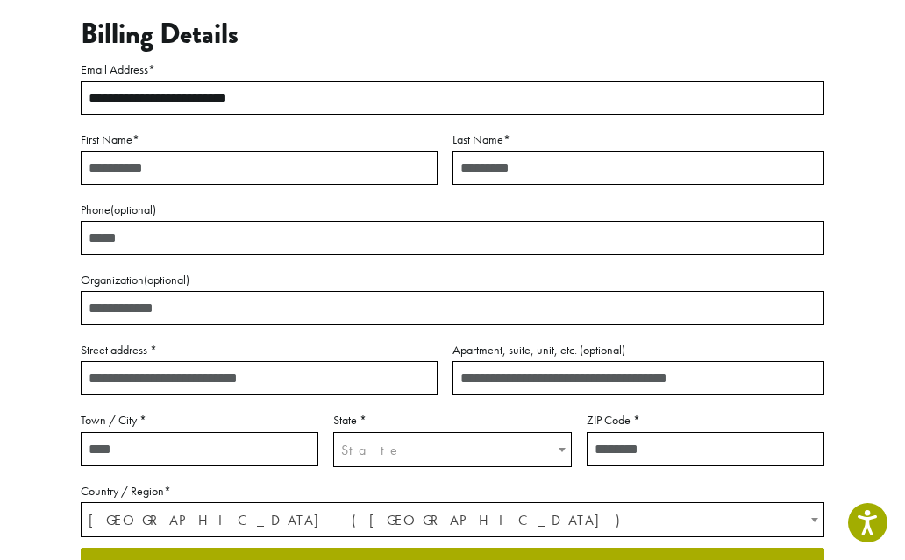
scroll to position [278, 0]
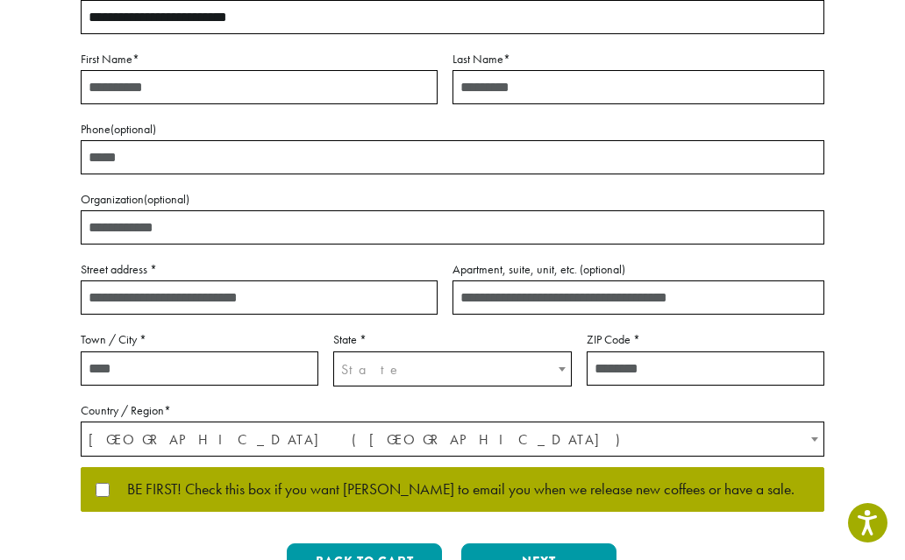
click at [250, 85] on input "First Name *" at bounding box center [259, 87] width 357 height 34
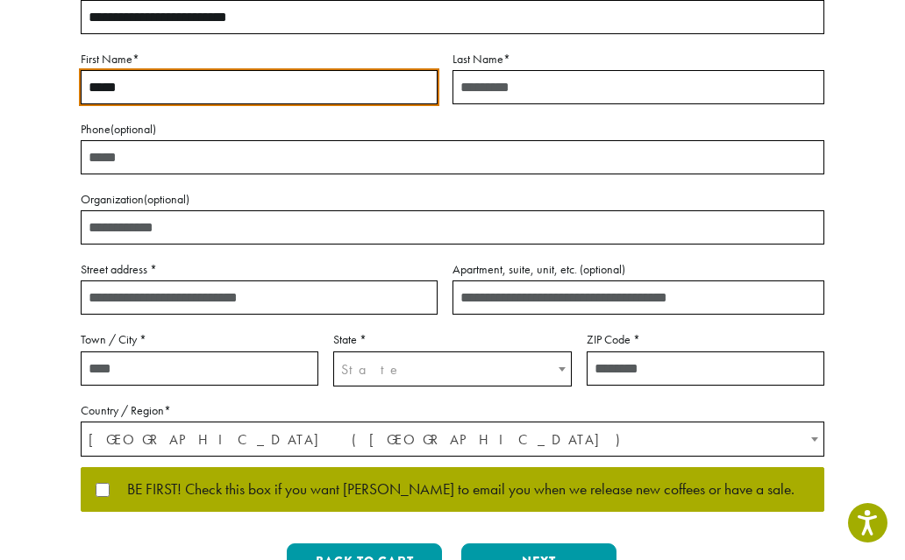
type input "*****"
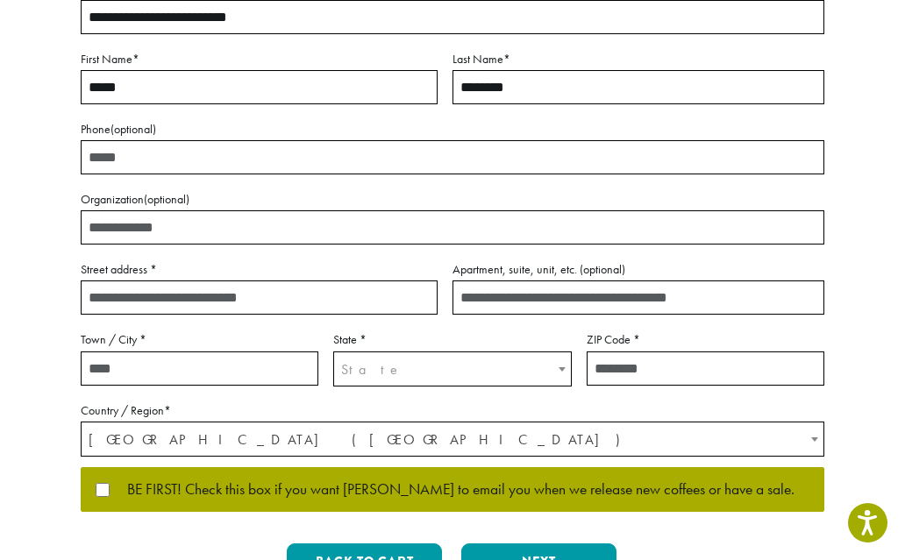
type input "********"
type input "**********"
type input "****"
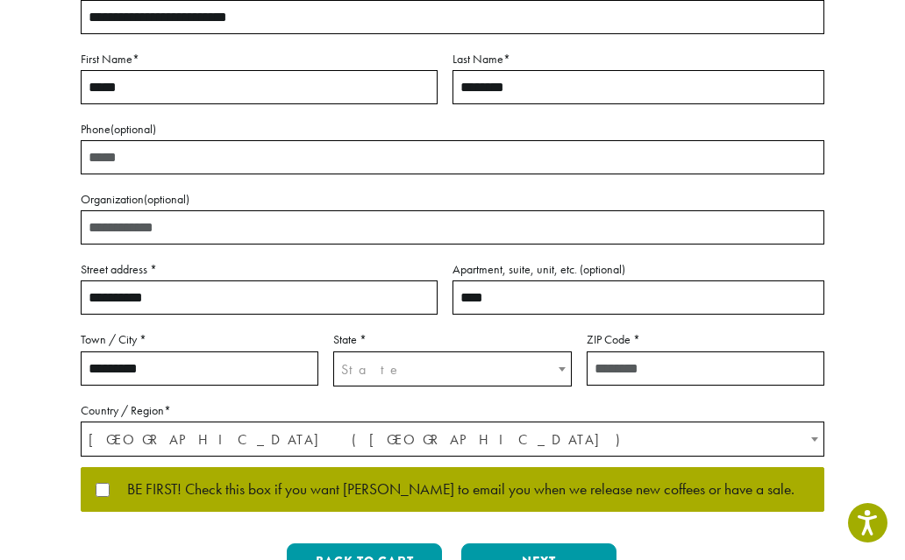
type input "*********"
type input "*****"
type input "**********"
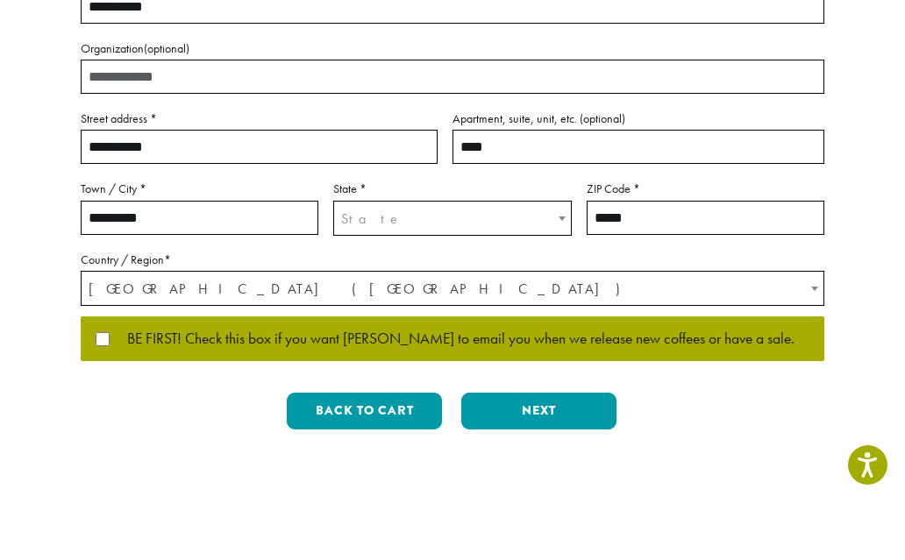
scroll to position [371, 0]
click at [421, 260] on span "State" at bounding box center [452, 277] width 236 height 34
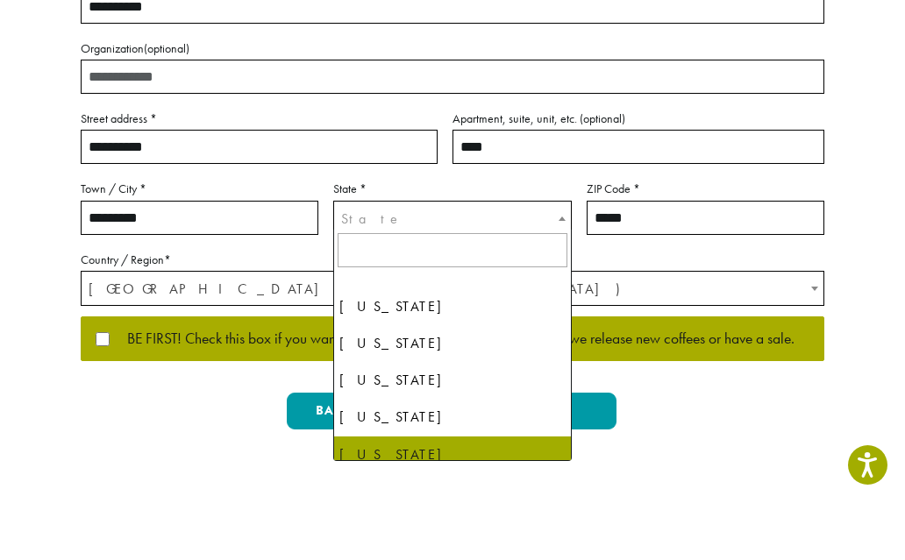
scroll to position [430, 0]
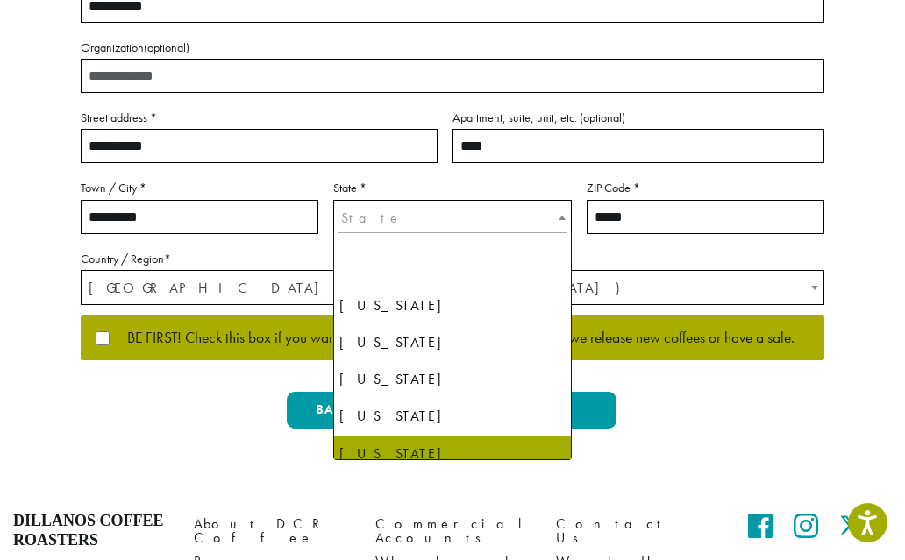
select select "**"
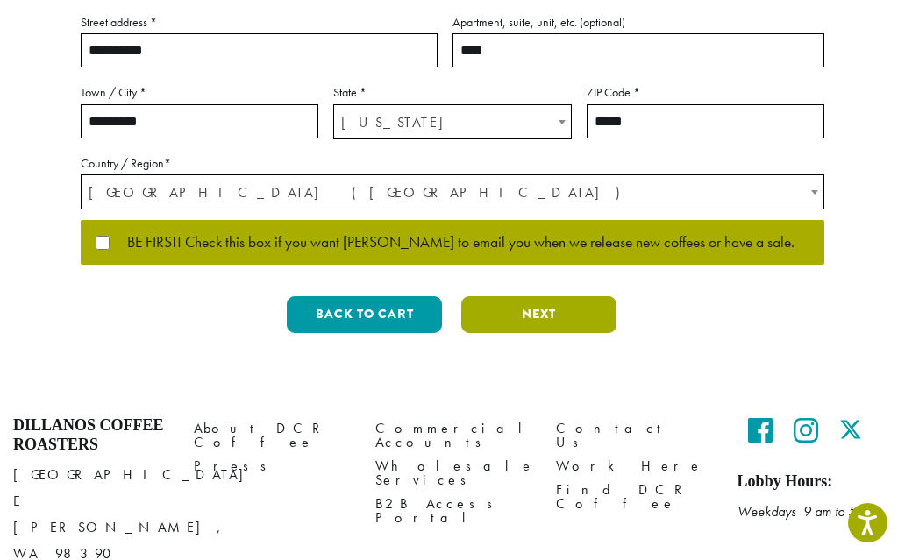
click at [575, 310] on button "Next" at bounding box center [538, 314] width 155 height 37
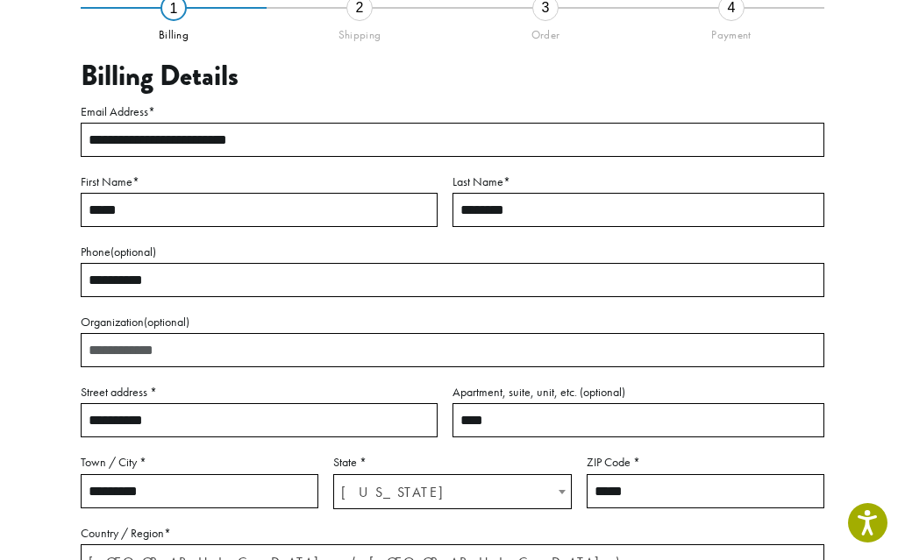
scroll to position [100, 0]
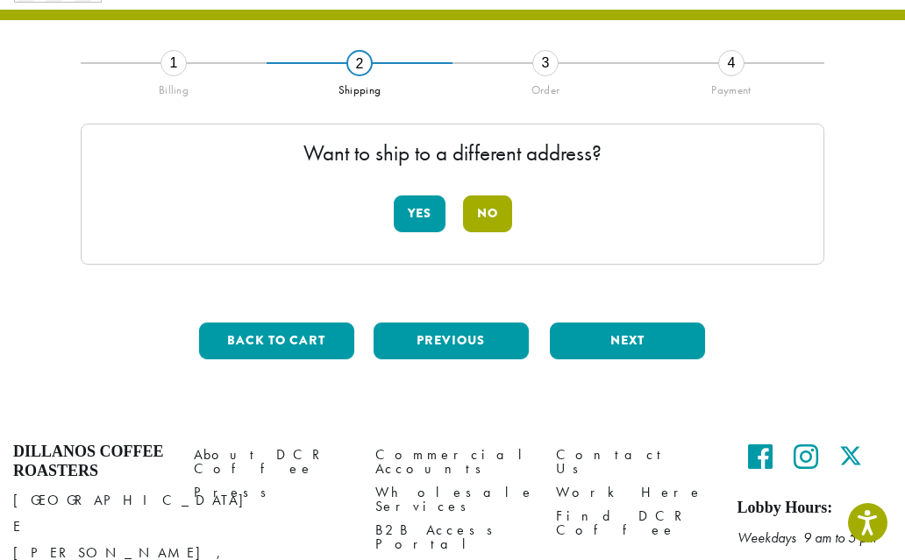
click at [493, 212] on button "No" at bounding box center [487, 214] width 49 height 37
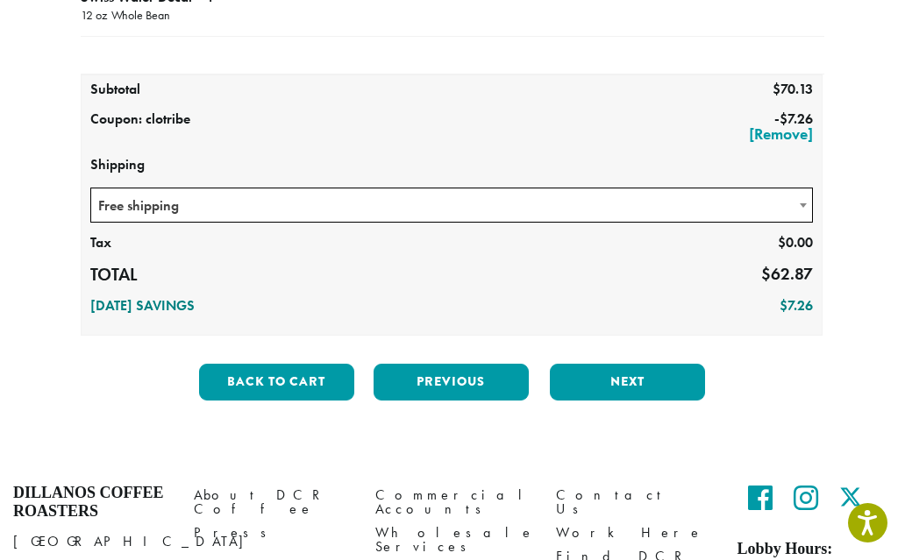
scroll to position [502, 0]
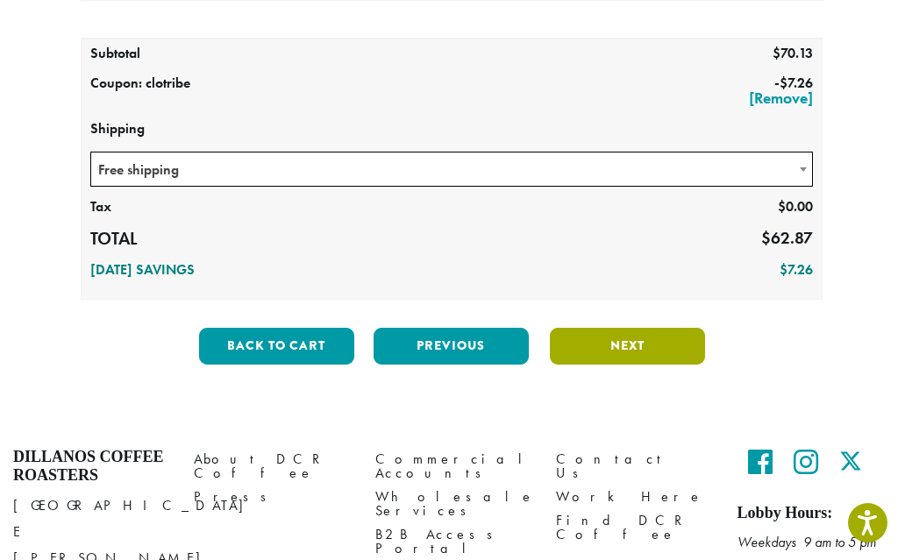
click at [665, 348] on button "Next" at bounding box center [627, 346] width 155 height 37
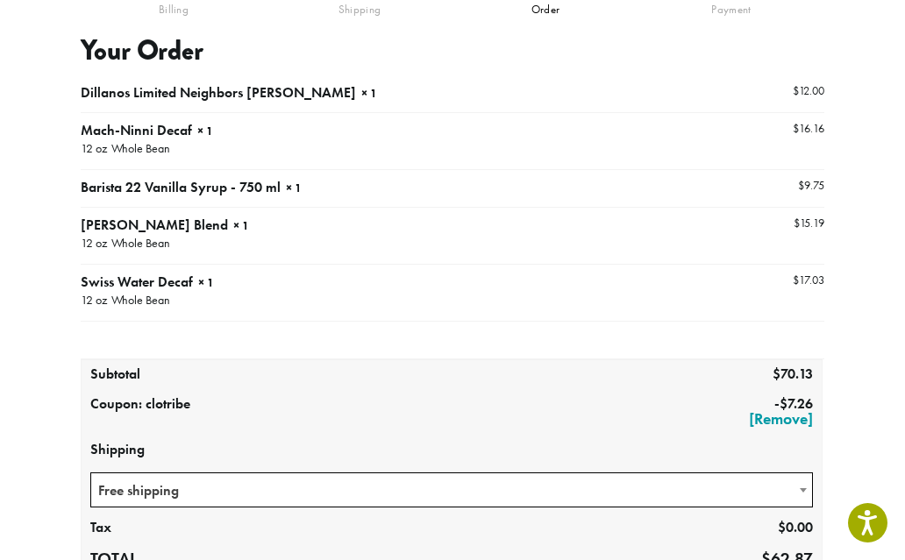
scroll to position [100, 0]
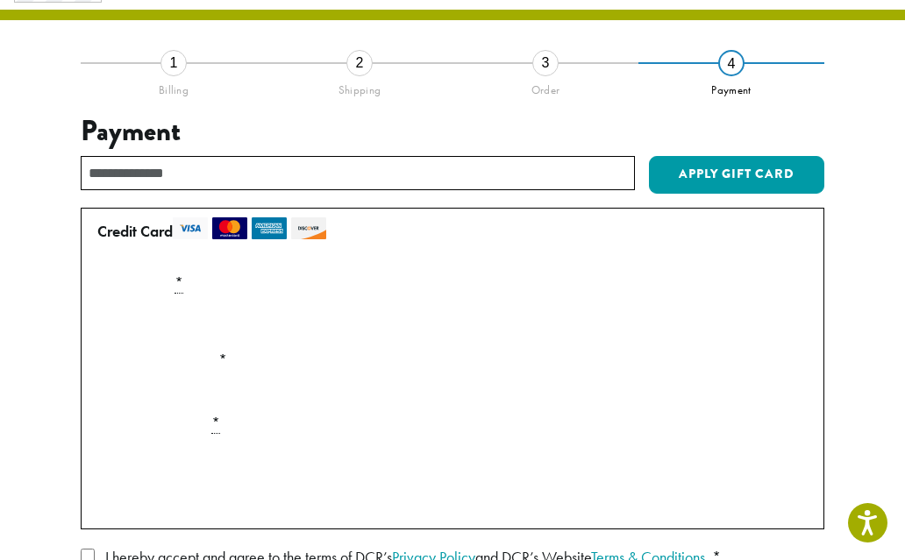
click at [788, 318] on div "Payment Info" at bounding box center [452, 321] width 724 height 49
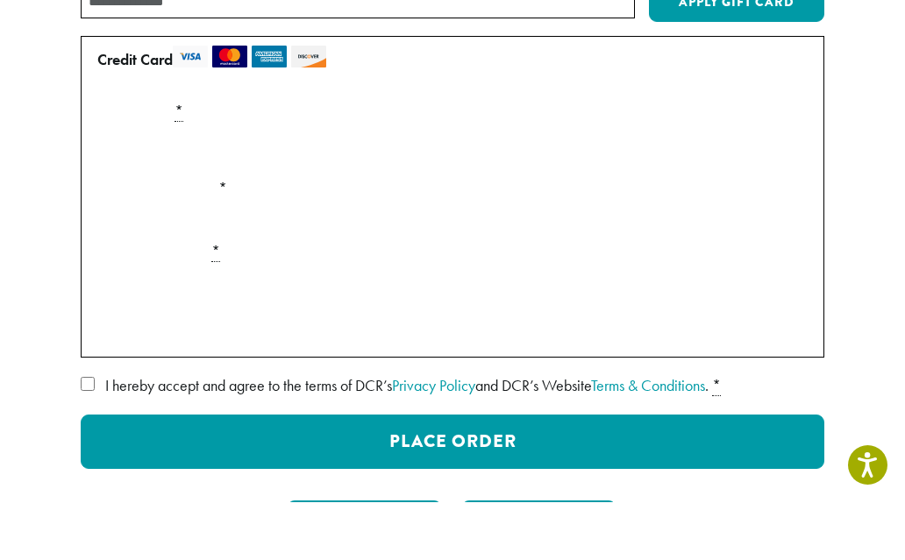
scroll to position [272, 0]
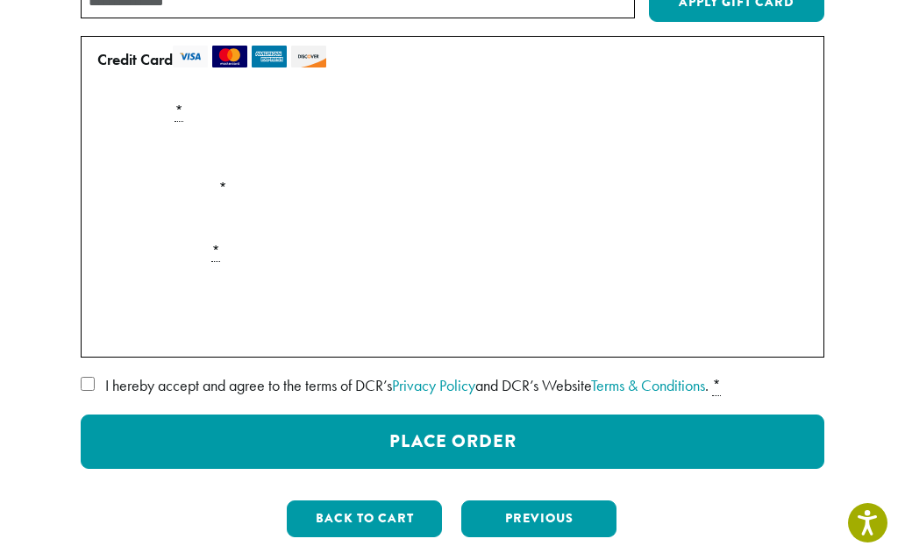
click at [168, 398] on label "I hereby accept and agree to the terms of DCR’s Privacy Policy and DCR’s Websit…" at bounding box center [453, 386] width 744 height 28
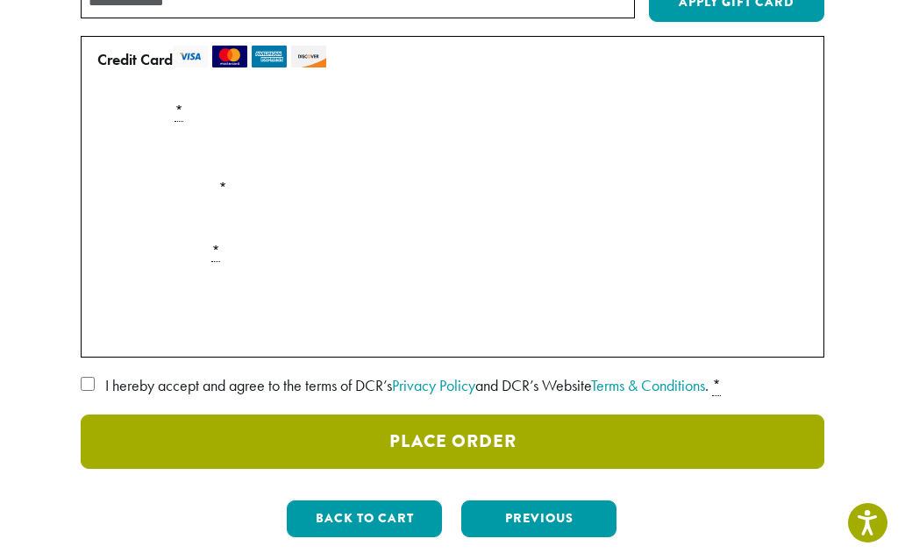
click at [471, 439] on button "Place Order" at bounding box center [453, 442] width 744 height 54
